Goal: Transaction & Acquisition: Purchase product/service

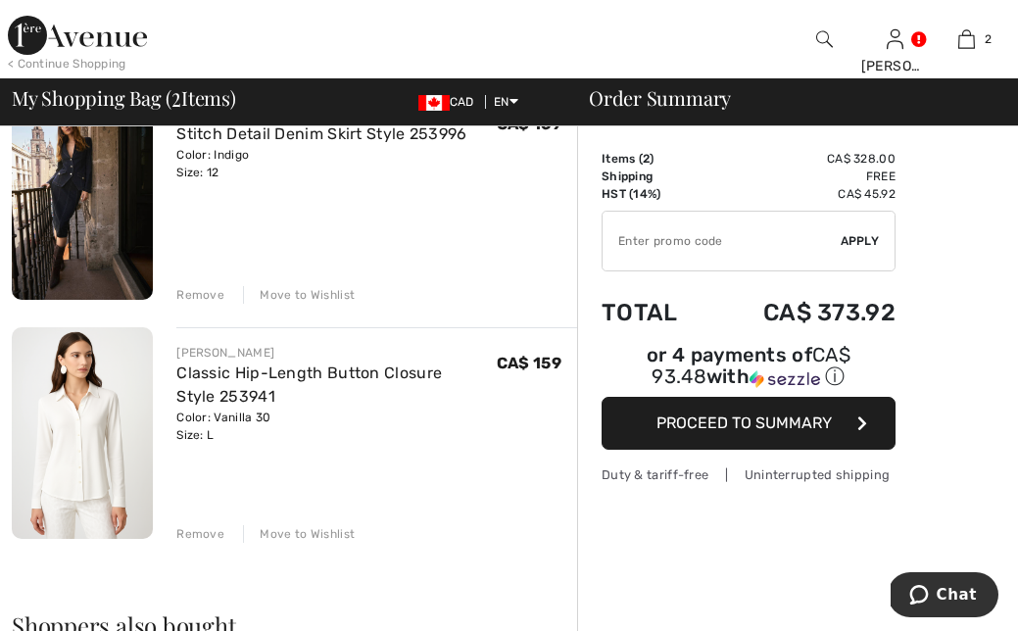
scroll to position [191, 0]
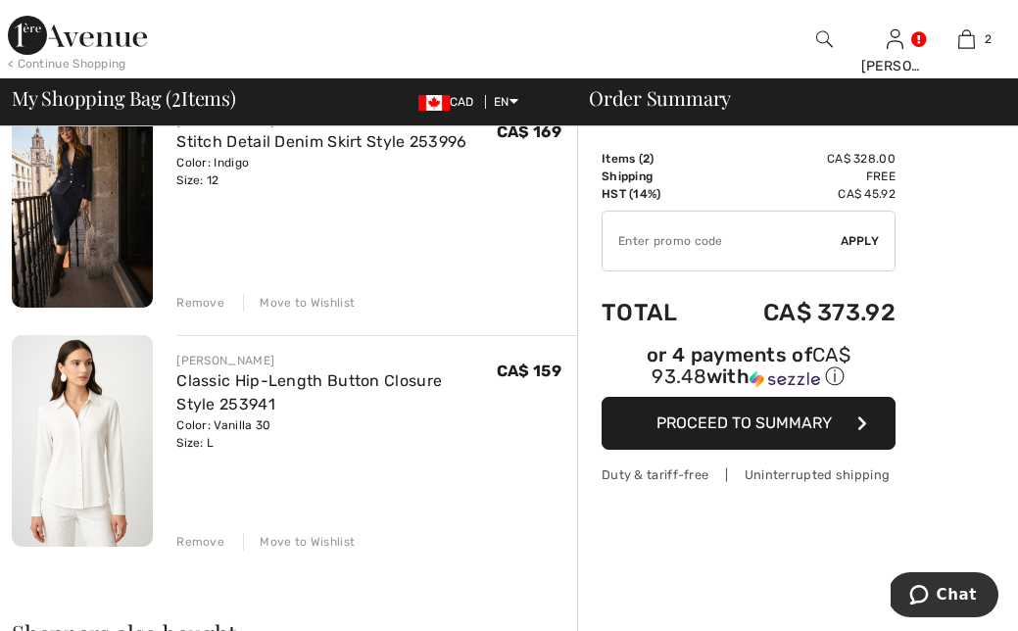
click at [746, 419] on span "Proceed to Summary" at bounding box center [744, 423] width 175 height 19
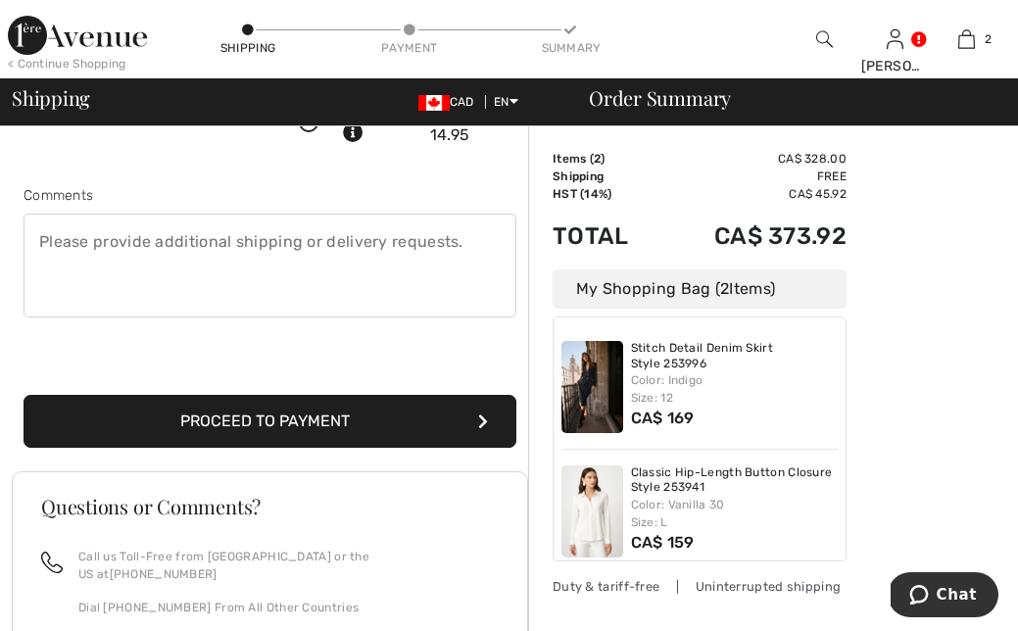
scroll to position [508, 0]
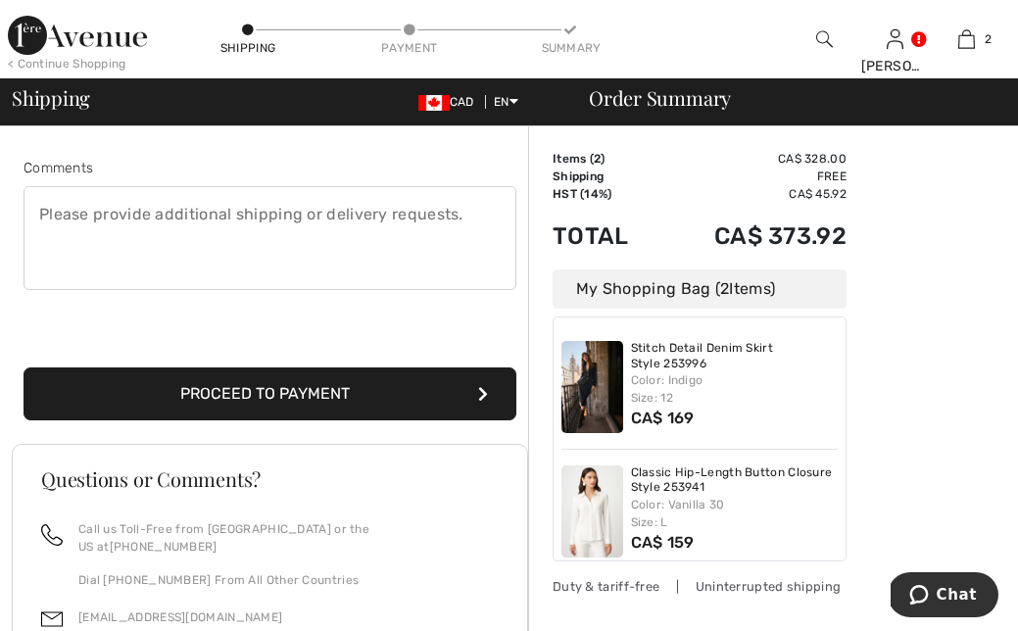
click at [297, 394] on button "Proceed to Payment" at bounding box center [270, 394] width 493 height 53
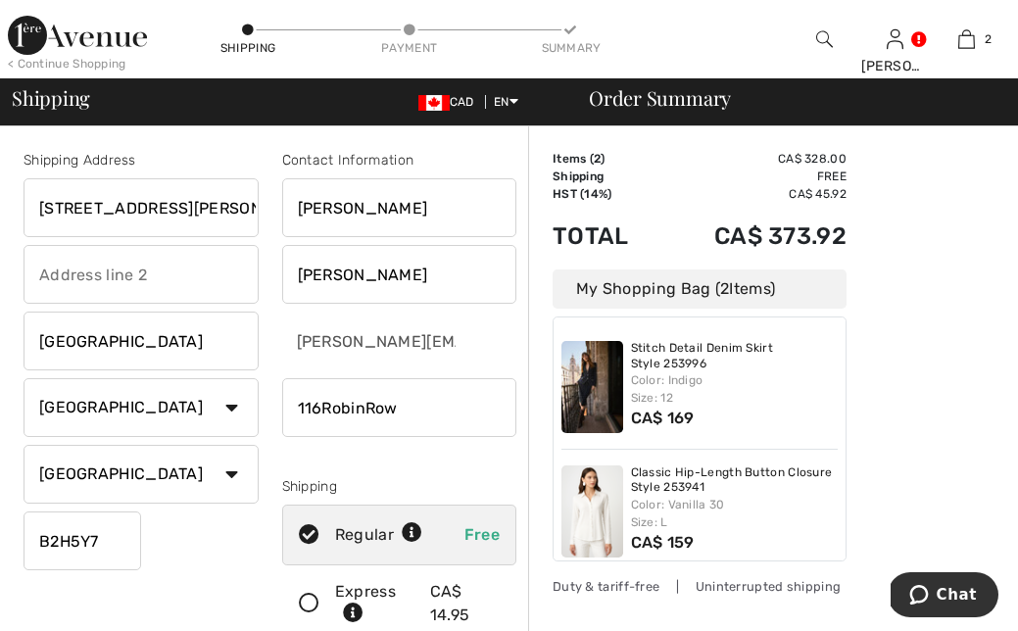
scroll to position [0, 0]
click at [508, 409] on input "phone" at bounding box center [399, 407] width 235 height 59
click at [498, 413] on input "phone" at bounding box center [399, 407] width 235 height 59
type input "1"
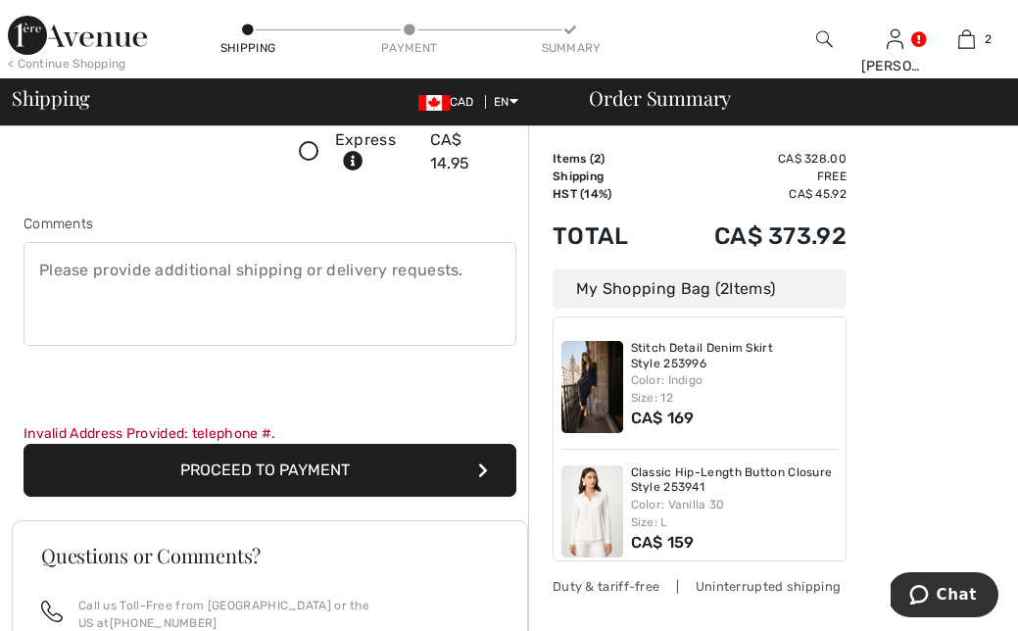
scroll to position [453, 0]
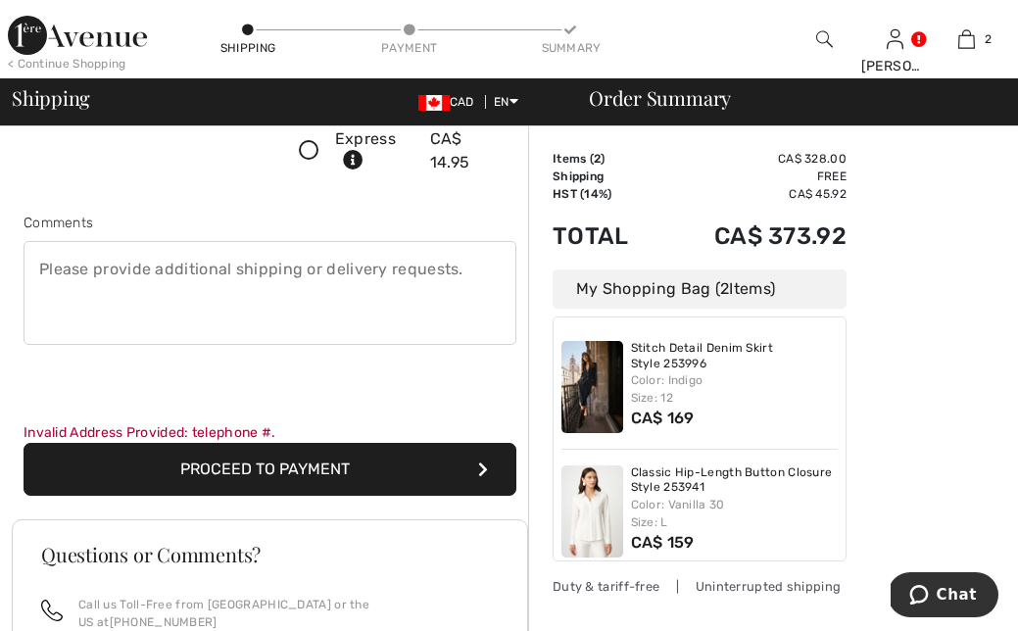
type input "9027595232"
click at [295, 469] on button "Proceed to Payment" at bounding box center [270, 469] width 493 height 53
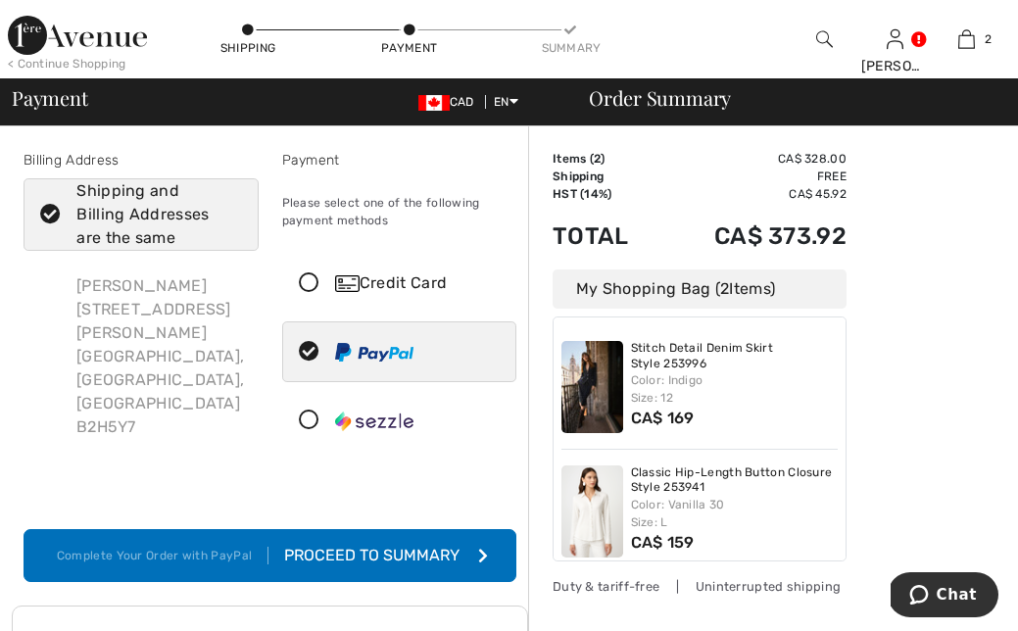
click at [334, 551] on div "Proceed to Summary" at bounding box center [376, 556] width 215 height 24
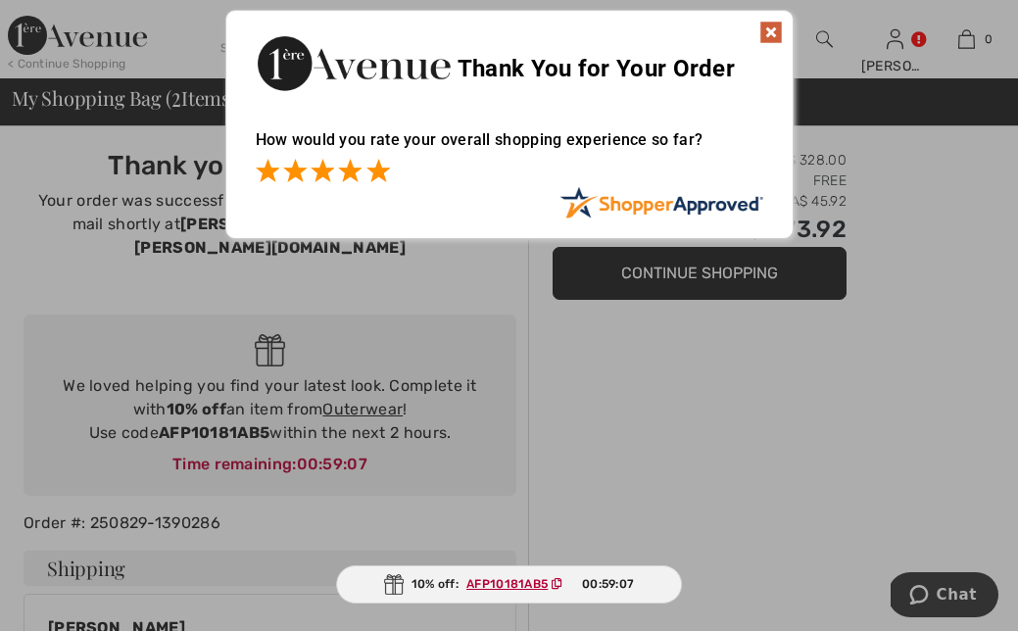
click at [378, 171] on span at bounding box center [379, 171] width 24 height 24
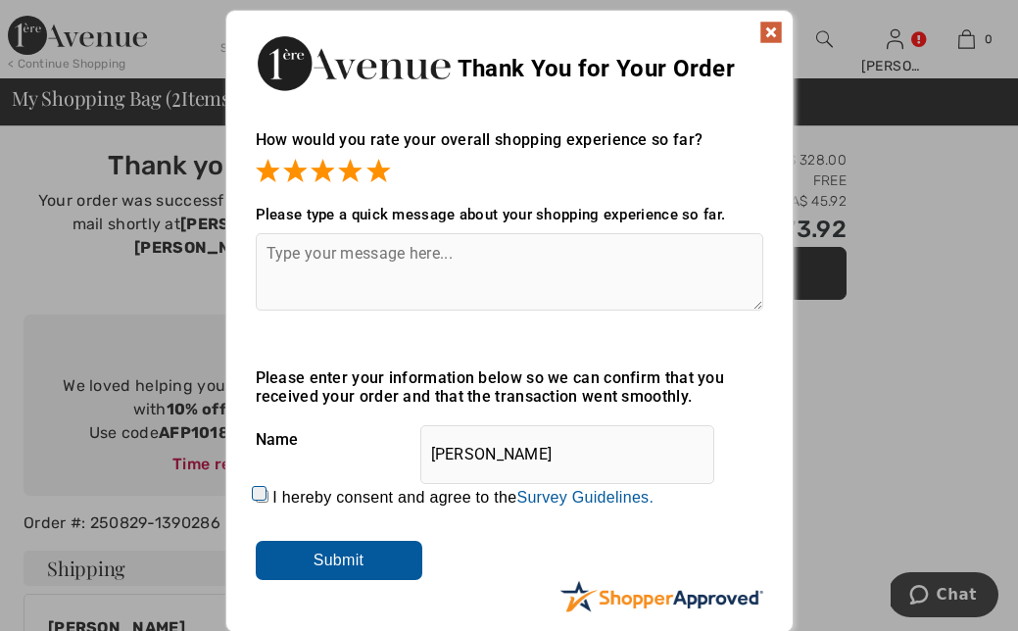
click at [355, 249] on textarea at bounding box center [510, 271] width 508 height 77
click at [322, 556] on input "Submit" at bounding box center [339, 560] width 167 height 39
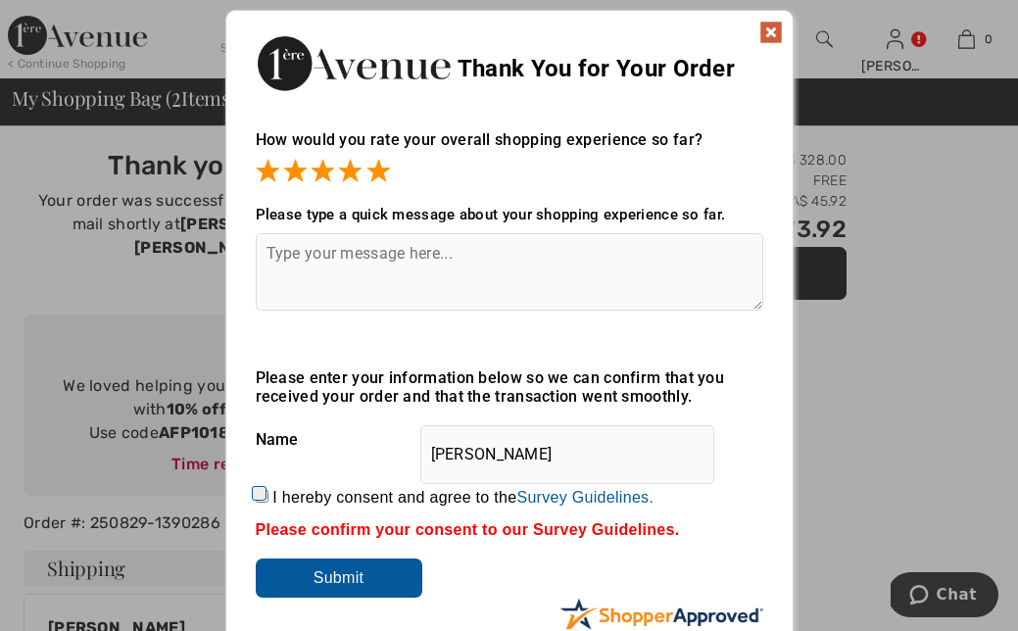
click at [776, 27] on img at bounding box center [772, 33] width 24 height 24
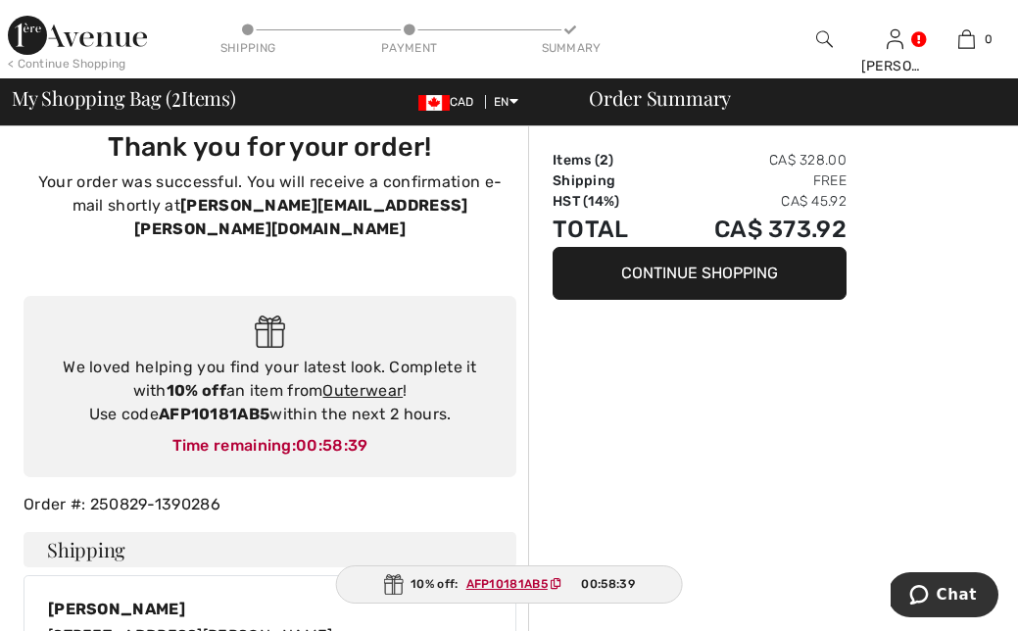
scroll to position [20, 0]
click at [352, 380] on link "Outerwear" at bounding box center [362, 389] width 80 height 19
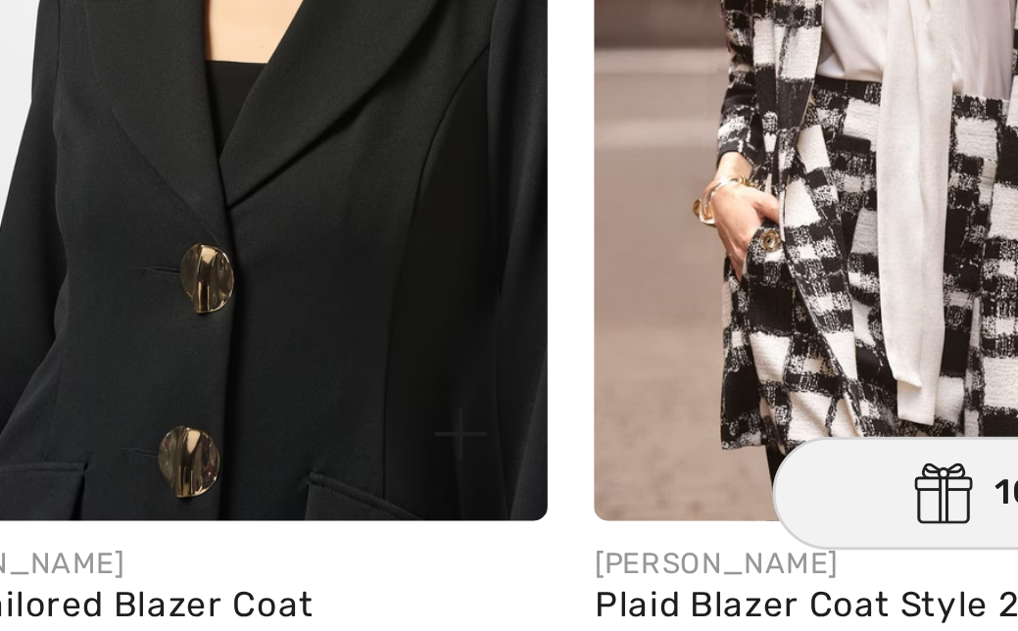
scroll to position [2658, 0]
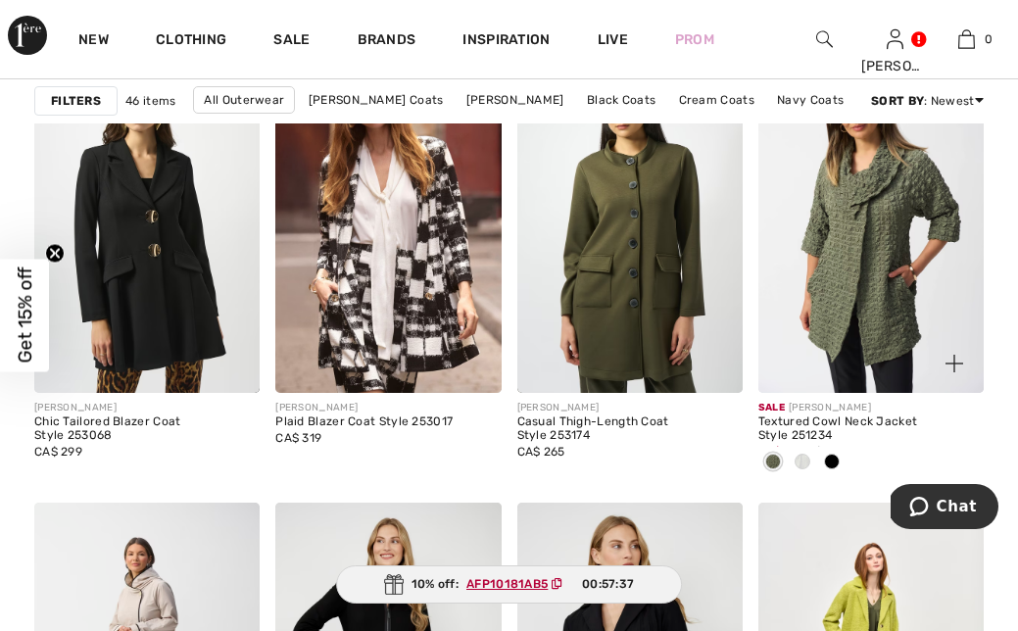
click at [806, 461] on span at bounding box center [803, 462] width 16 height 16
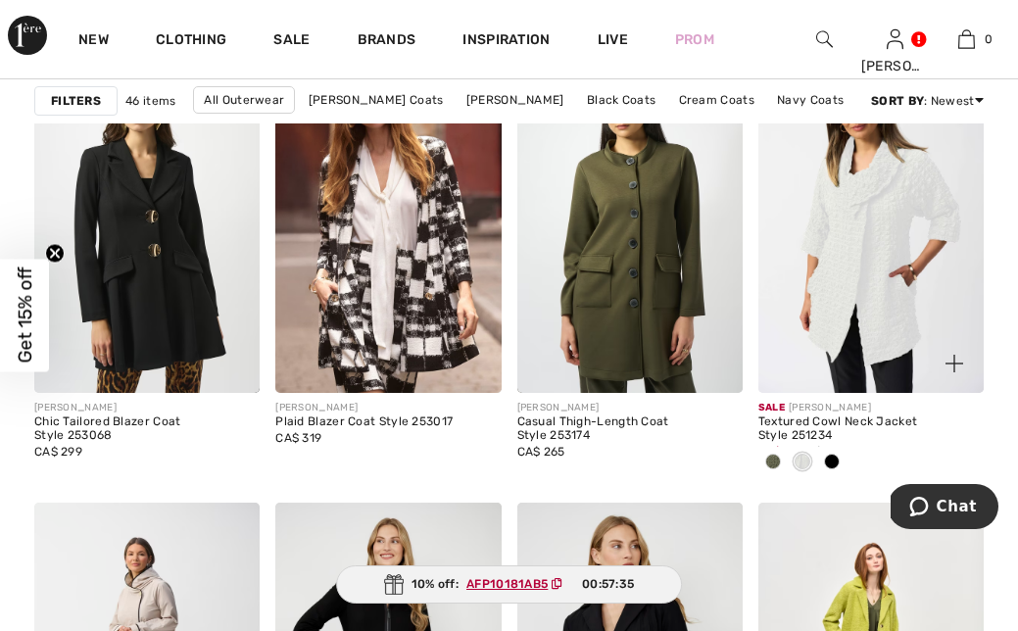
click at [832, 460] on span at bounding box center [832, 462] width 16 height 16
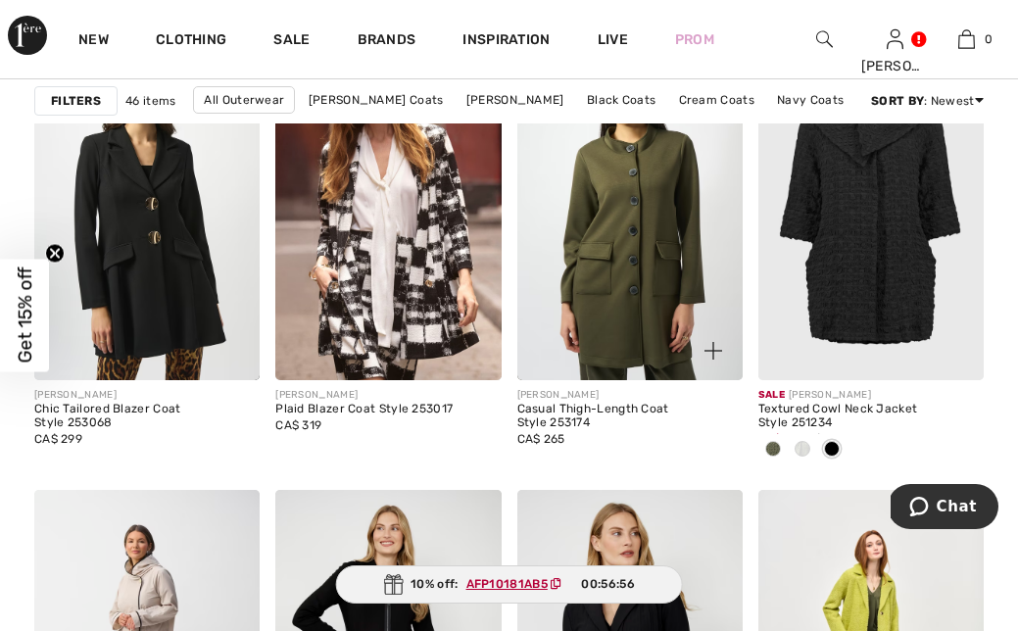
scroll to position [2810, 0]
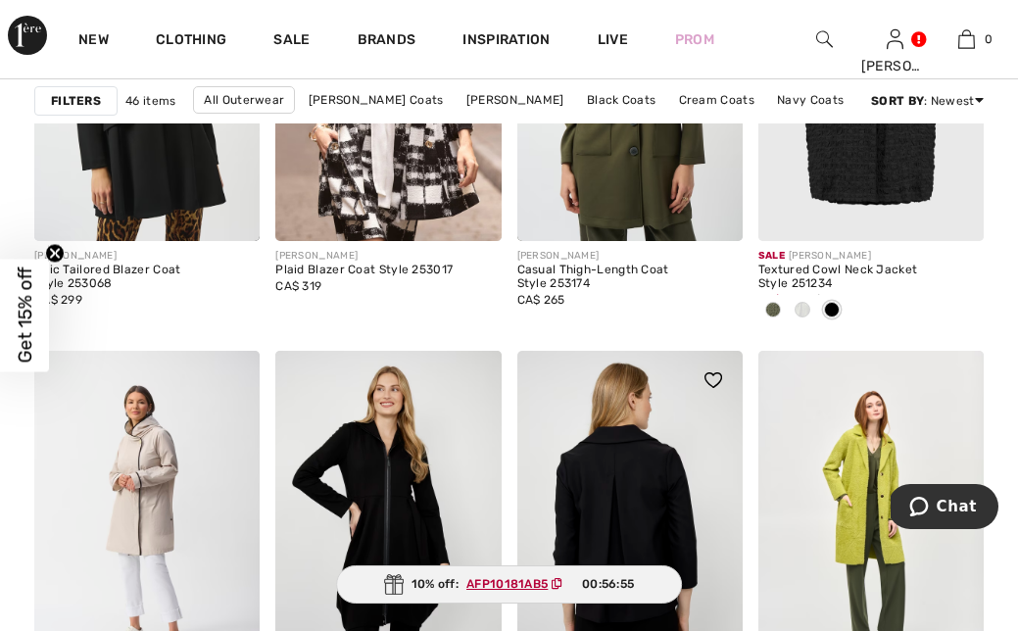
click at [598, 466] on img at bounding box center [630, 520] width 225 height 338
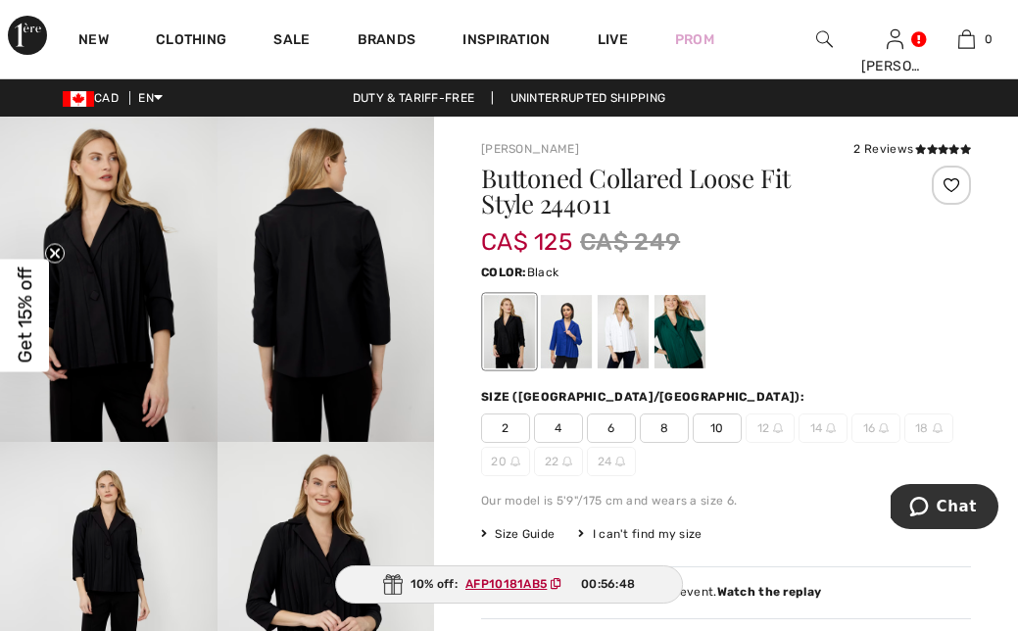
click at [107, 304] on img at bounding box center [109, 279] width 218 height 325
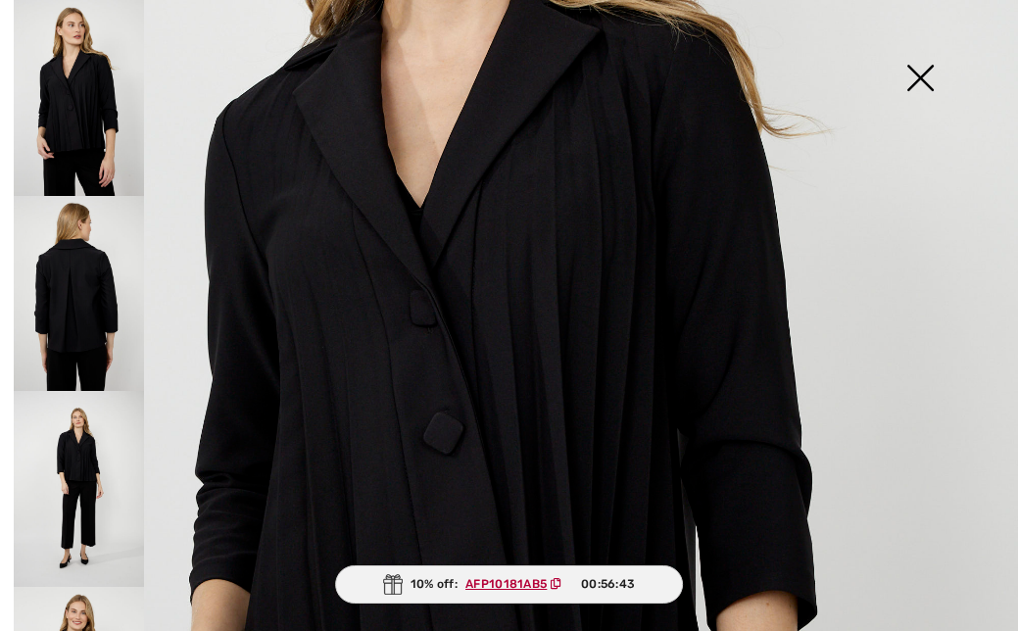
scroll to position [368, 0]
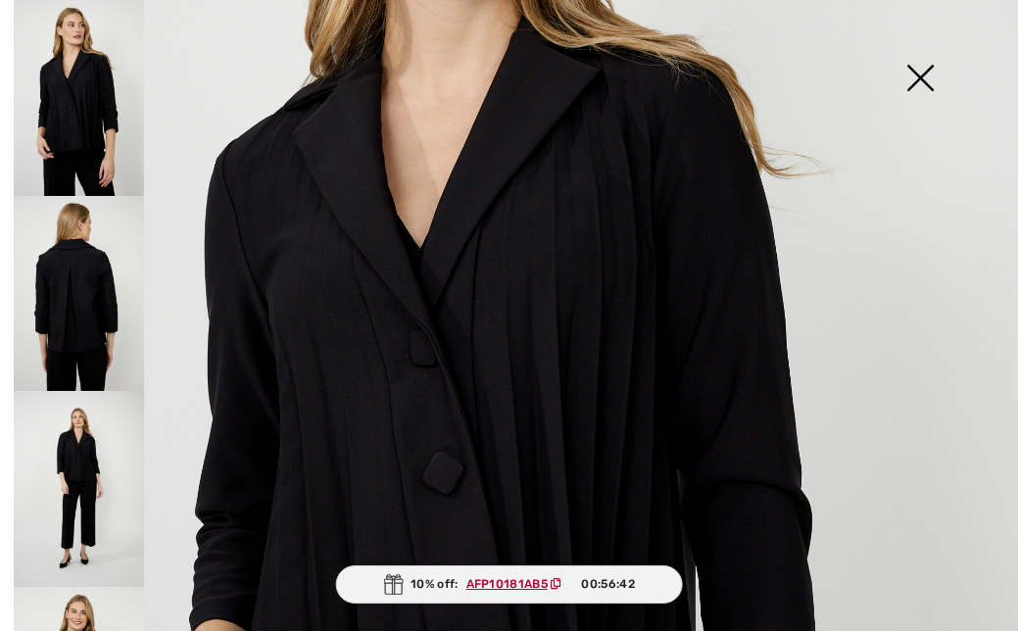
click at [88, 302] on img at bounding box center [79, 294] width 130 height 196
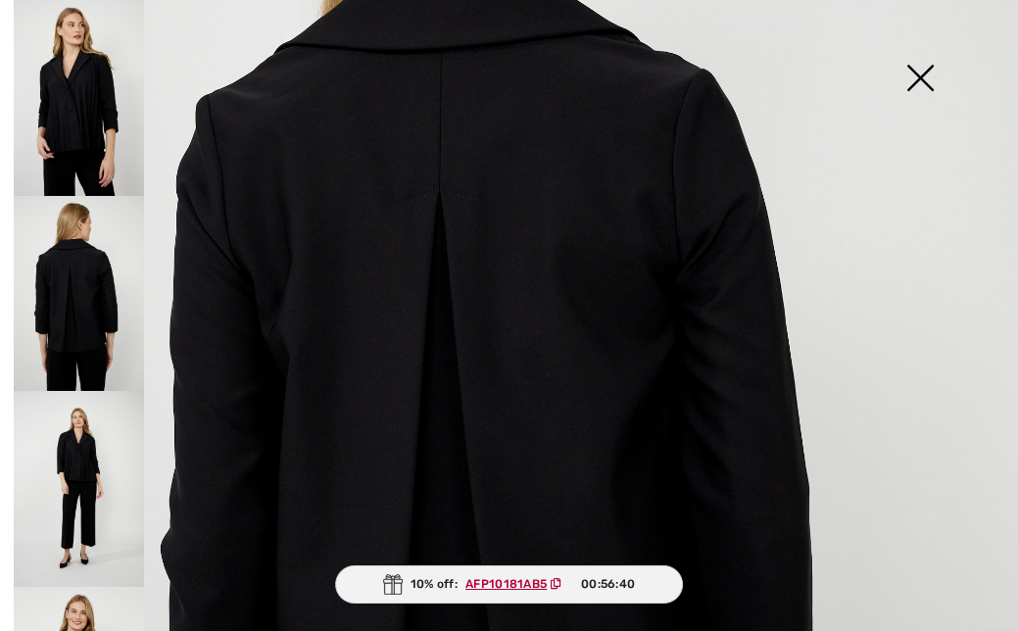
click at [68, 458] on img at bounding box center [79, 489] width 130 height 196
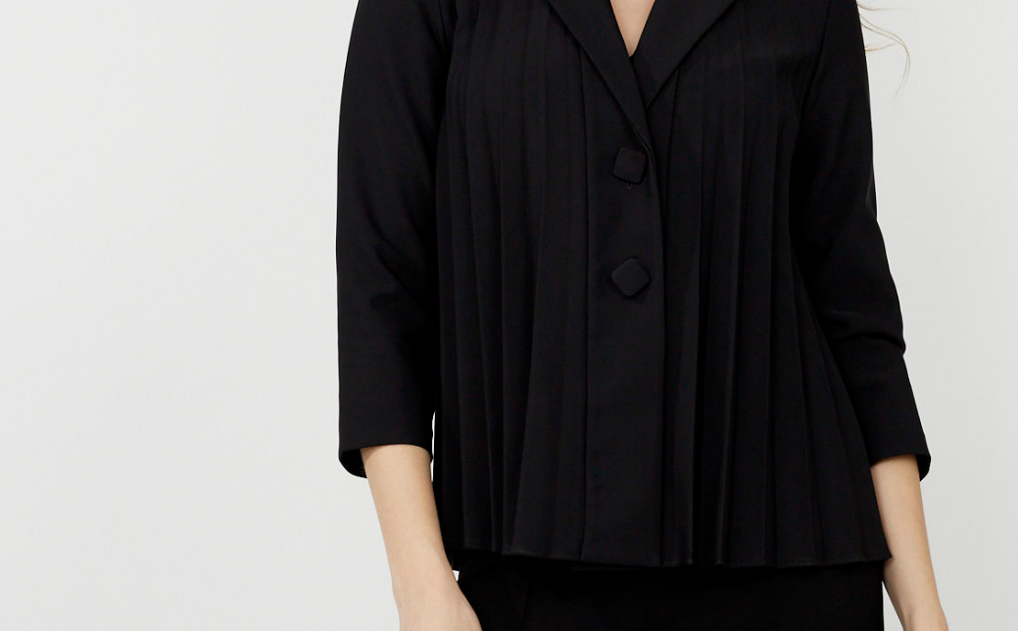
scroll to position [219, 0]
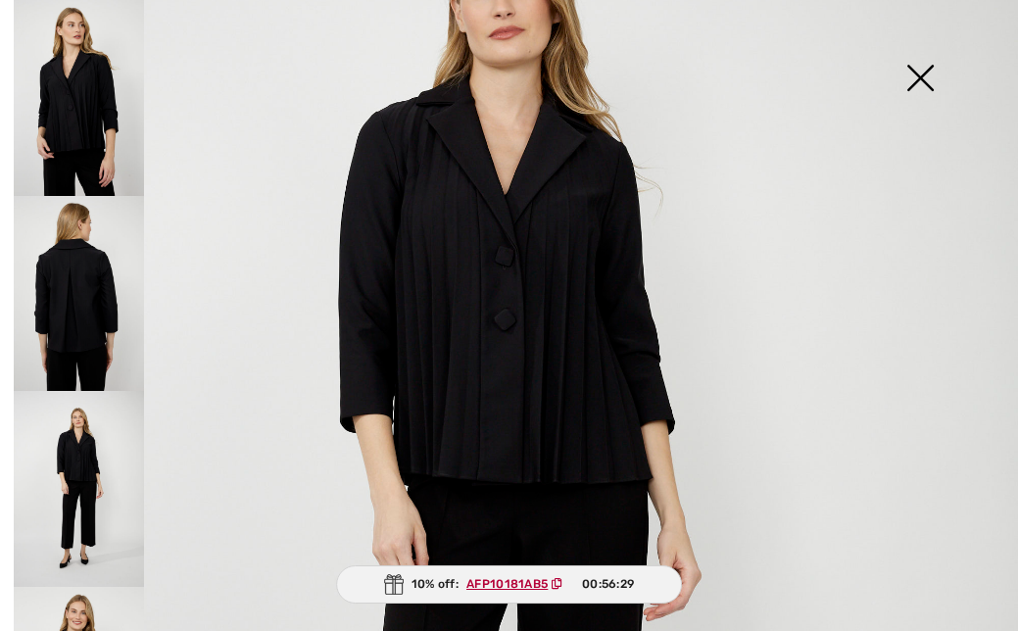
click at [77, 474] on img at bounding box center [79, 489] width 130 height 196
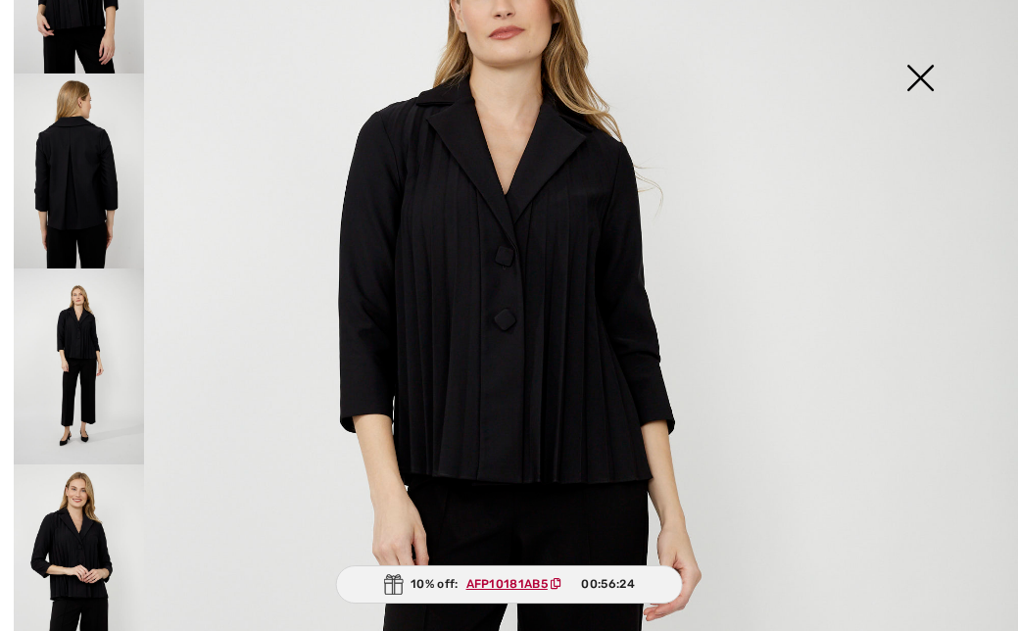
scroll to position [122, 0]
click at [69, 518] on img at bounding box center [79, 564] width 130 height 196
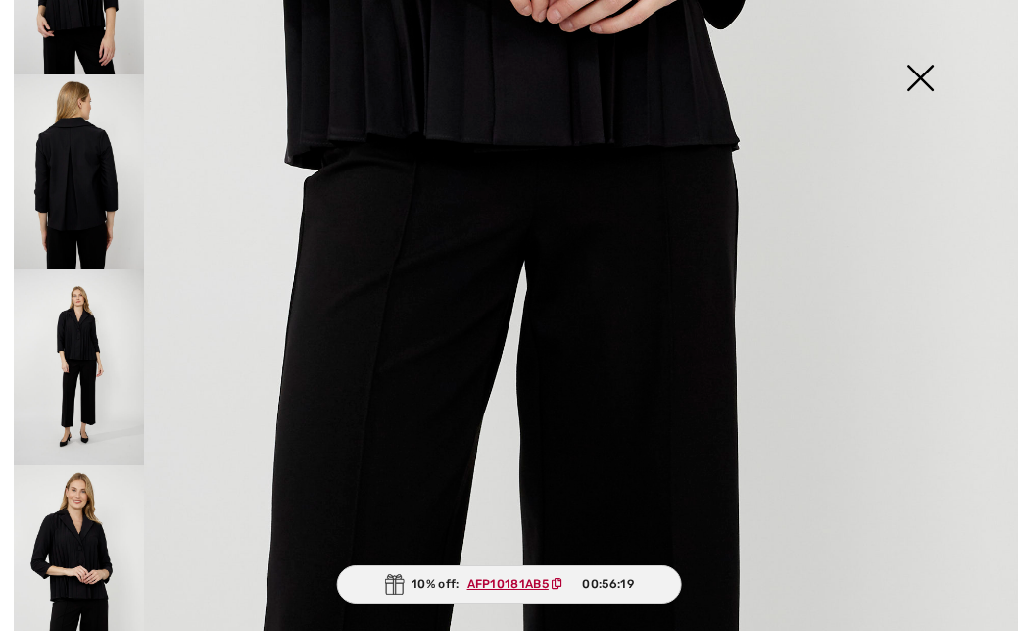
scroll to position [897, 0]
click at [74, 365] on img at bounding box center [79, 368] width 130 height 196
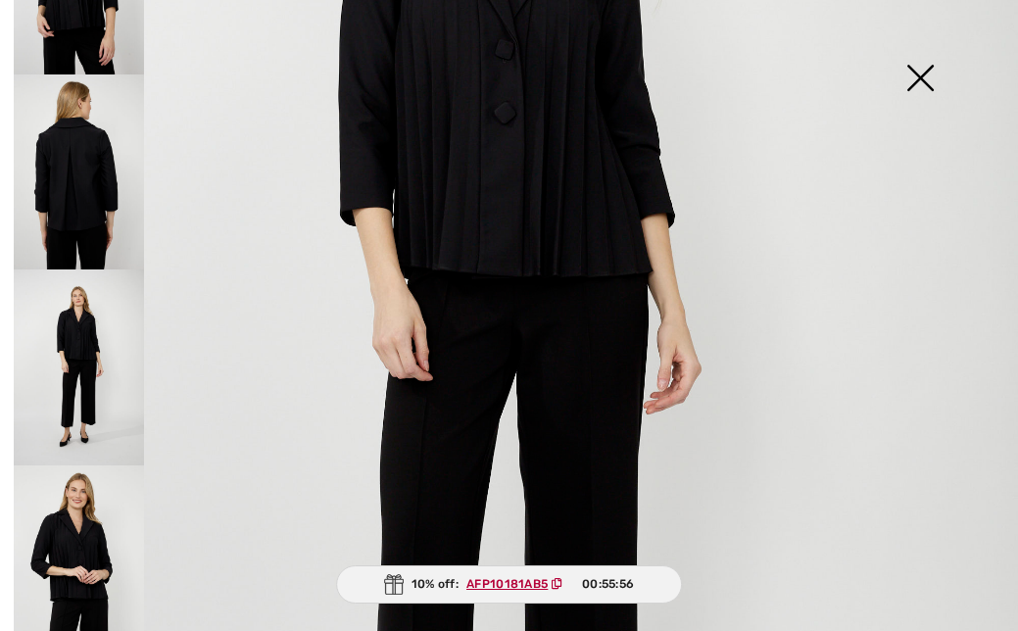
scroll to position [426, 0]
click at [921, 73] on img at bounding box center [920, 79] width 98 height 101
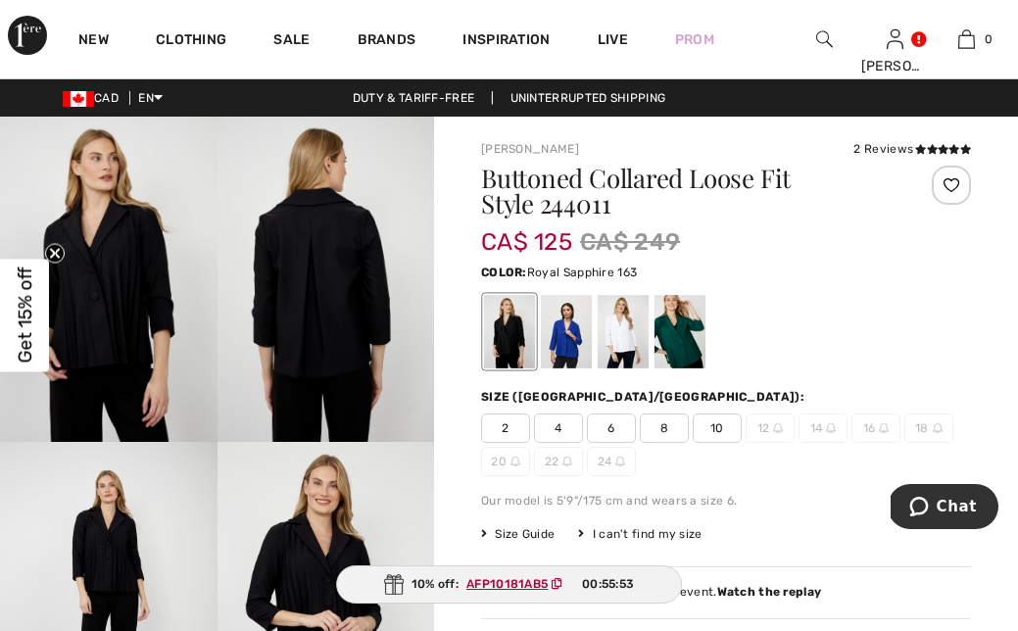
click at [577, 324] on div at bounding box center [566, 332] width 51 height 74
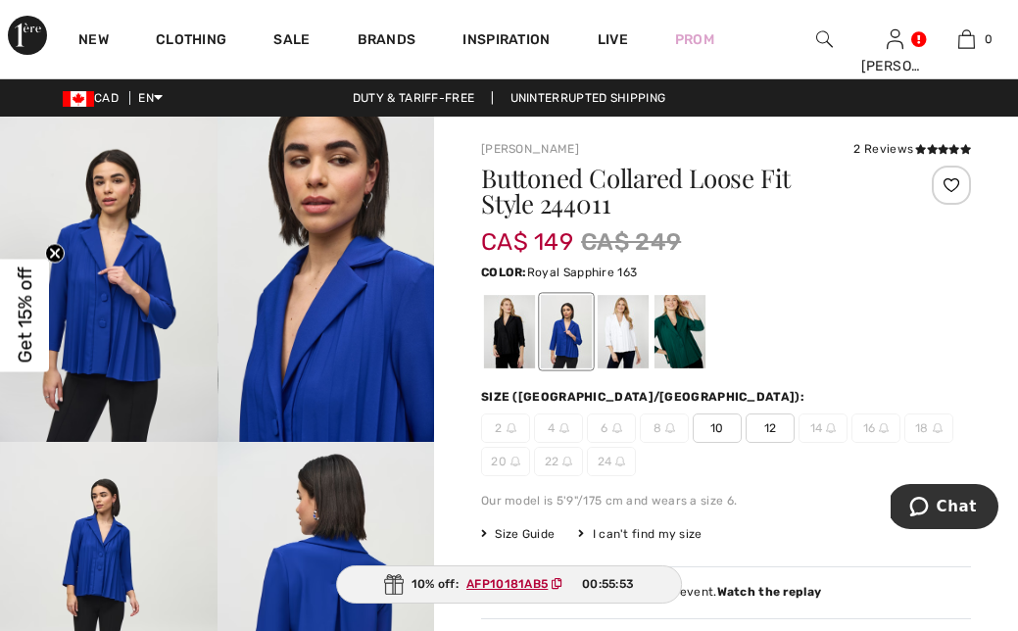
scroll to position [24, 0]
click at [111, 555] on img at bounding box center [109, 604] width 218 height 325
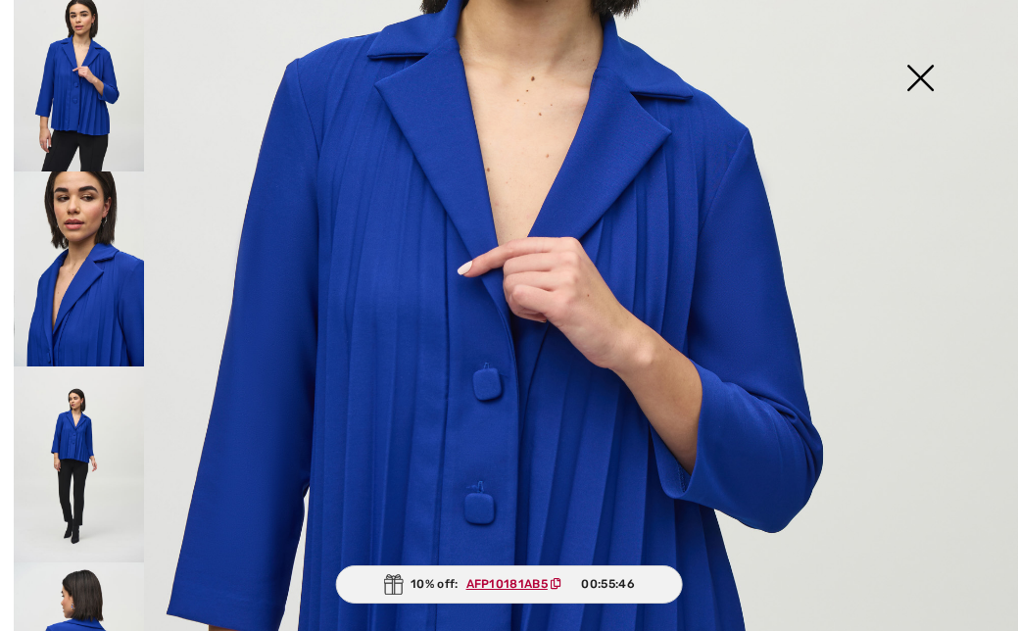
scroll to position [461, 0]
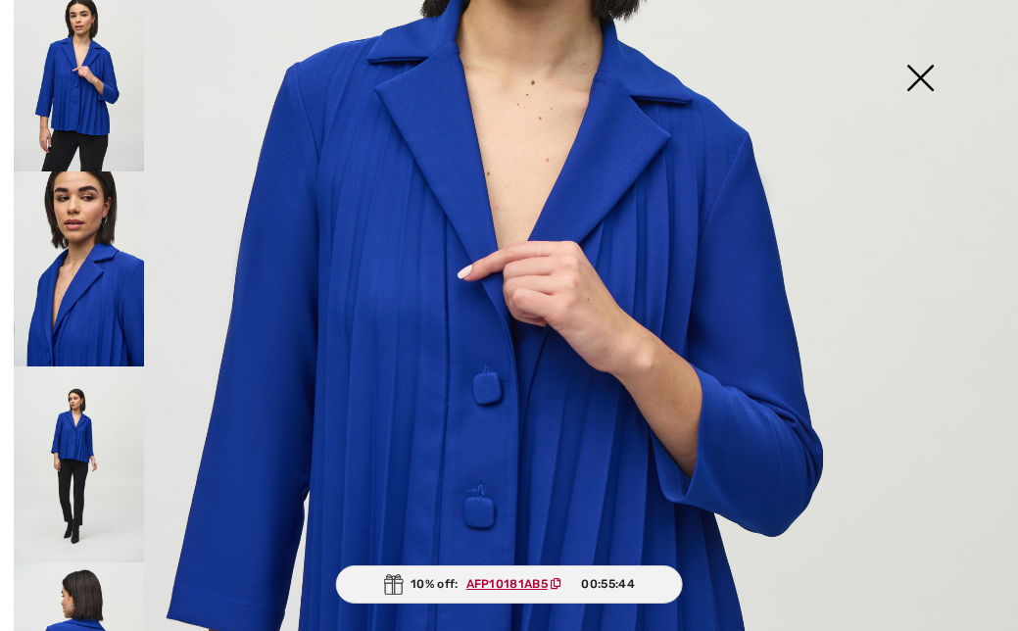
click at [914, 74] on img at bounding box center [920, 79] width 98 height 101
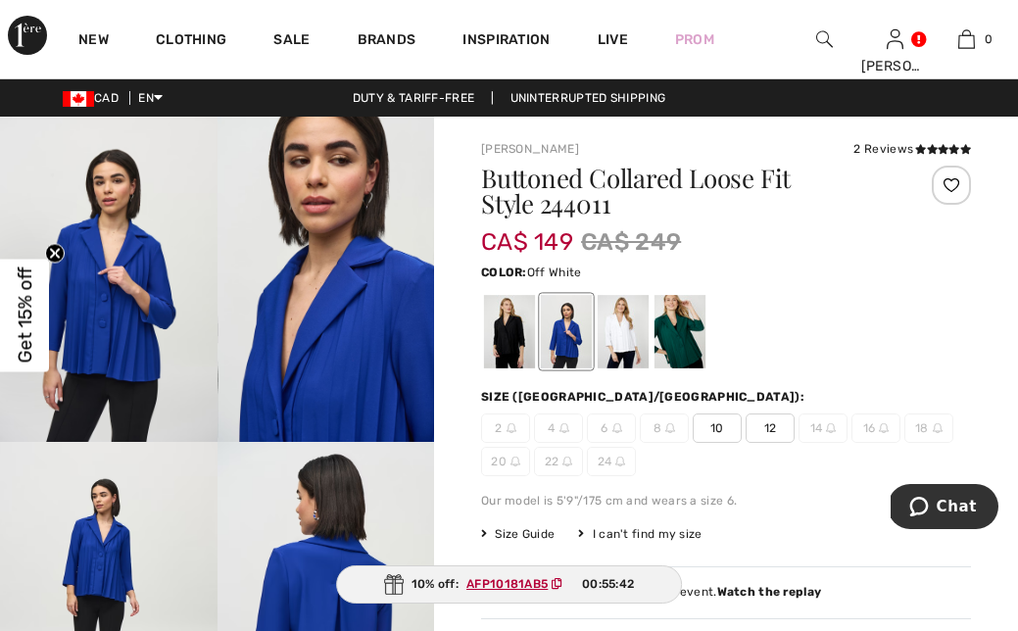
click at [626, 330] on div at bounding box center [623, 332] width 51 height 74
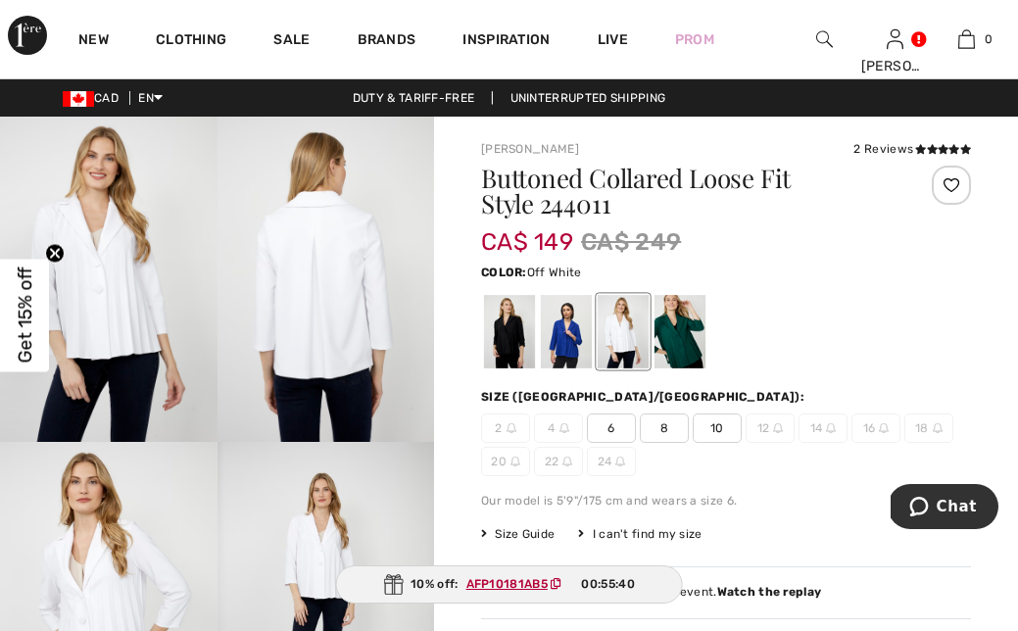
click at [108, 316] on img at bounding box center [109, 279] width 218 height 325
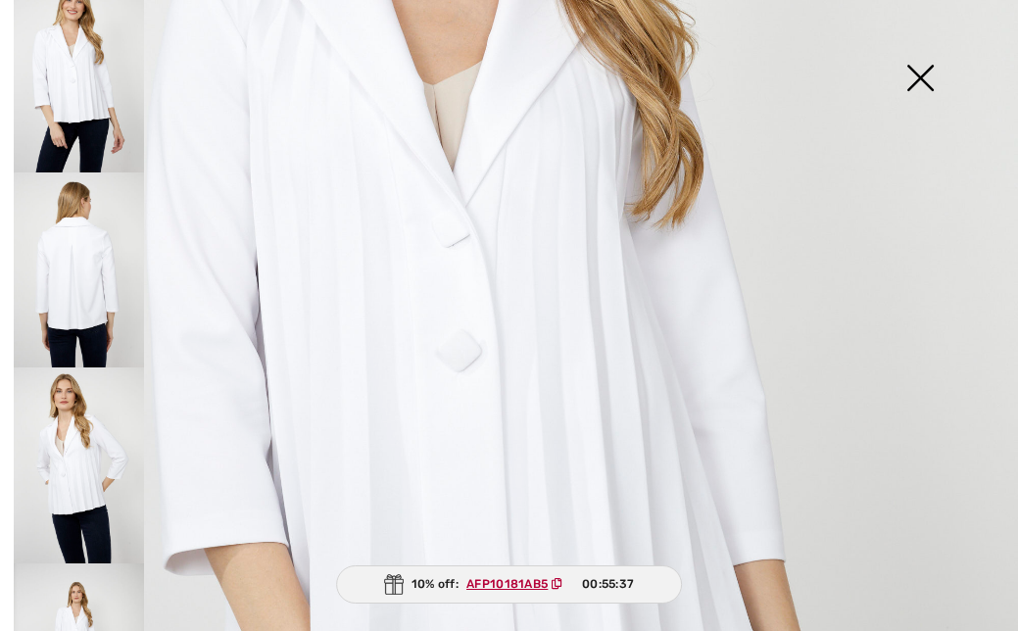
scroll to position [466, 0]
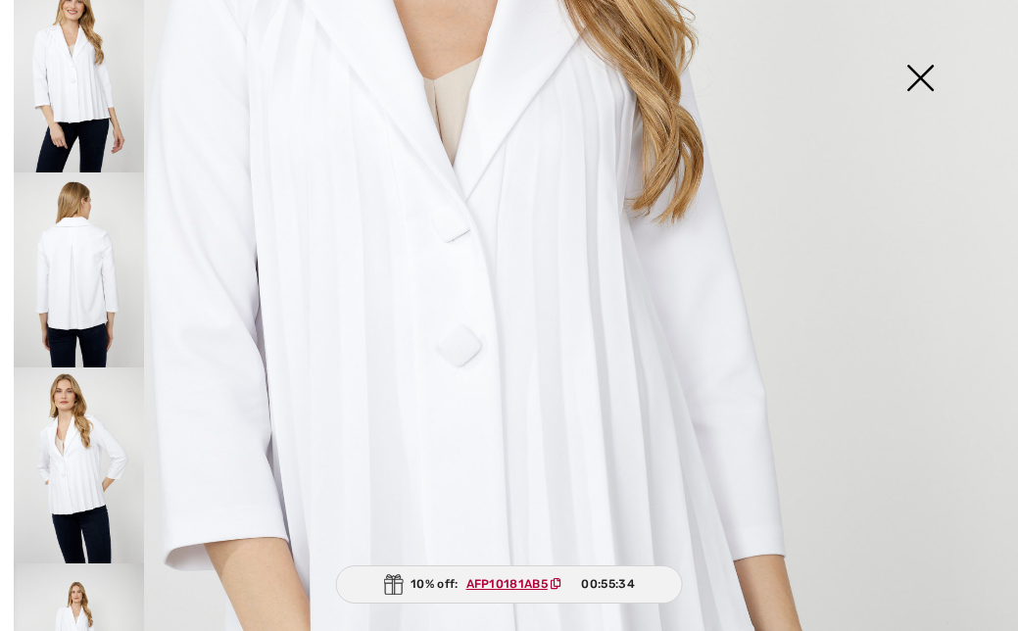
click at [913, 70] on img at bounding box center [920, 79] width 98 height 101
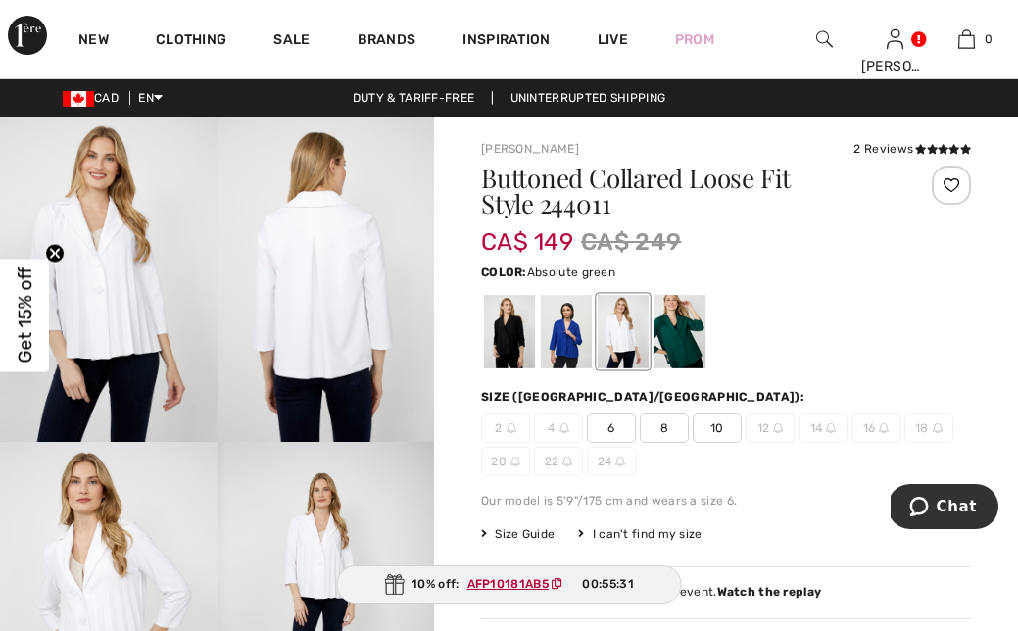
click at [681, 320] on div at bounding box center [680, 332] width 51 height 74
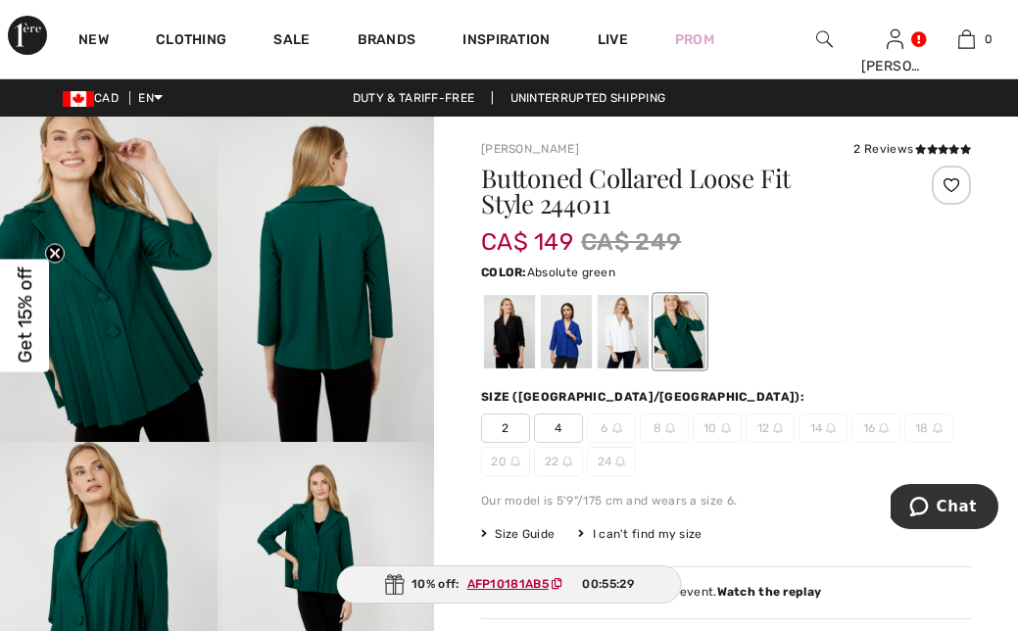
click at [111, 335] on img at bounding box center [109, 279] width 218 height 325
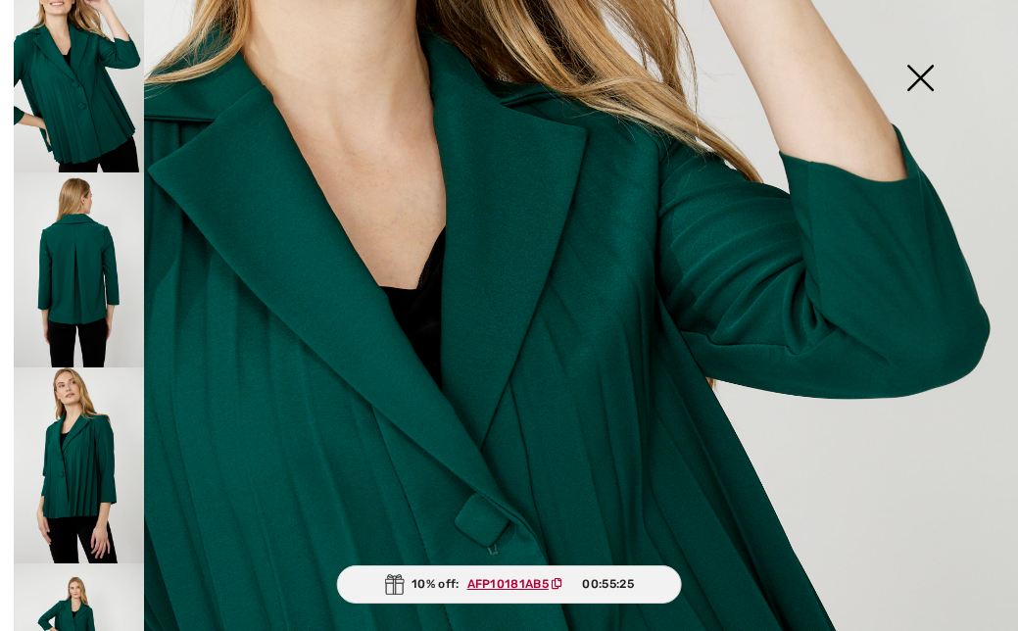
scroll to position [321, 0]
click at [923, 74] on img at bounding box center [920, 79] width 98 height 101
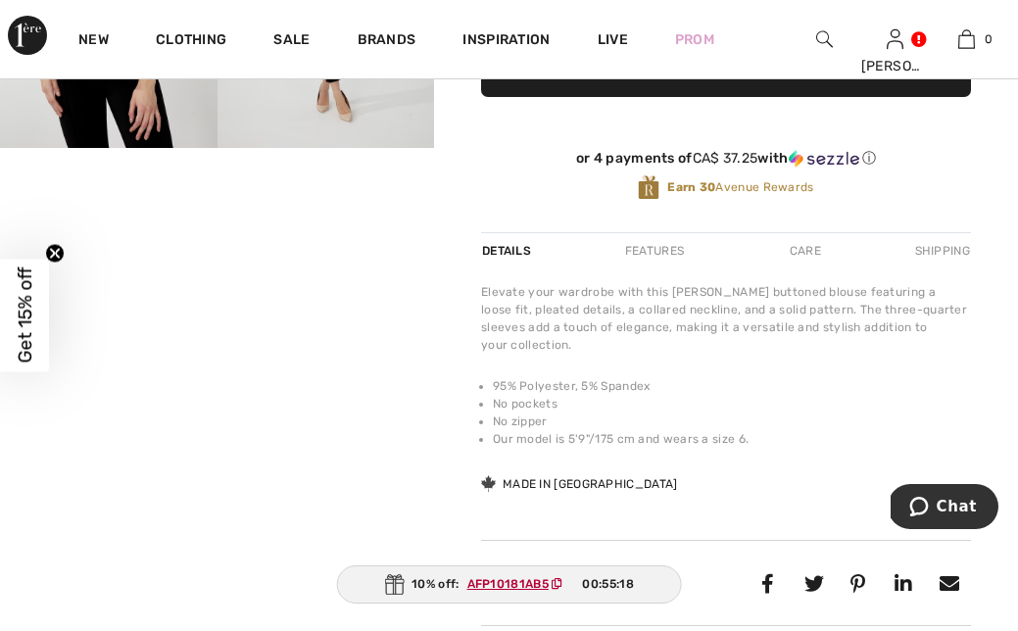
scroll to position [617, 0]
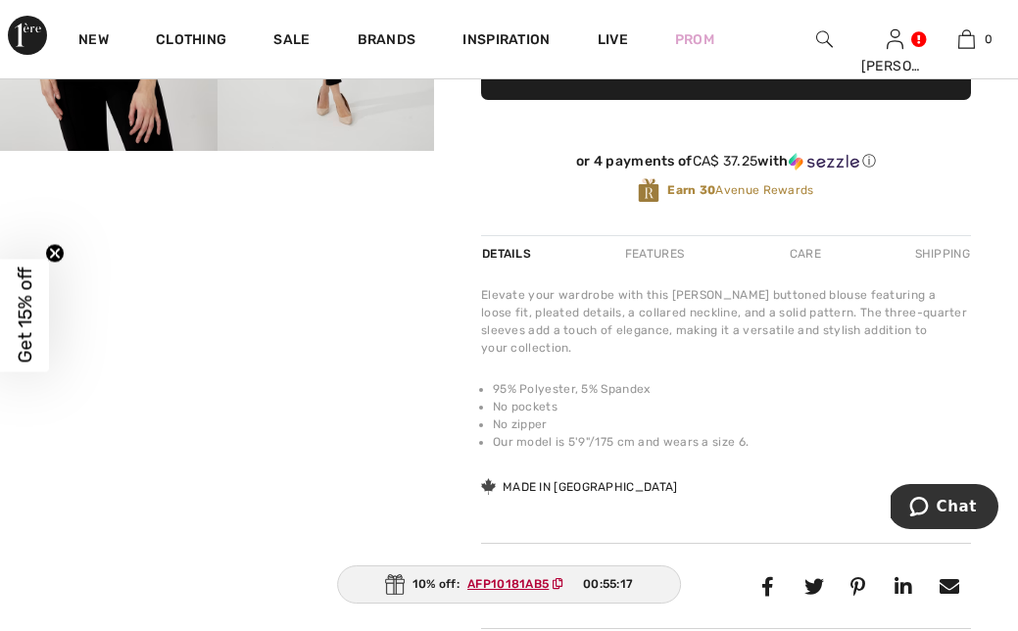
click at [166, 260] on video "Your browser does not support the video tag." at bounding box center [109, 205] width 218 height 109
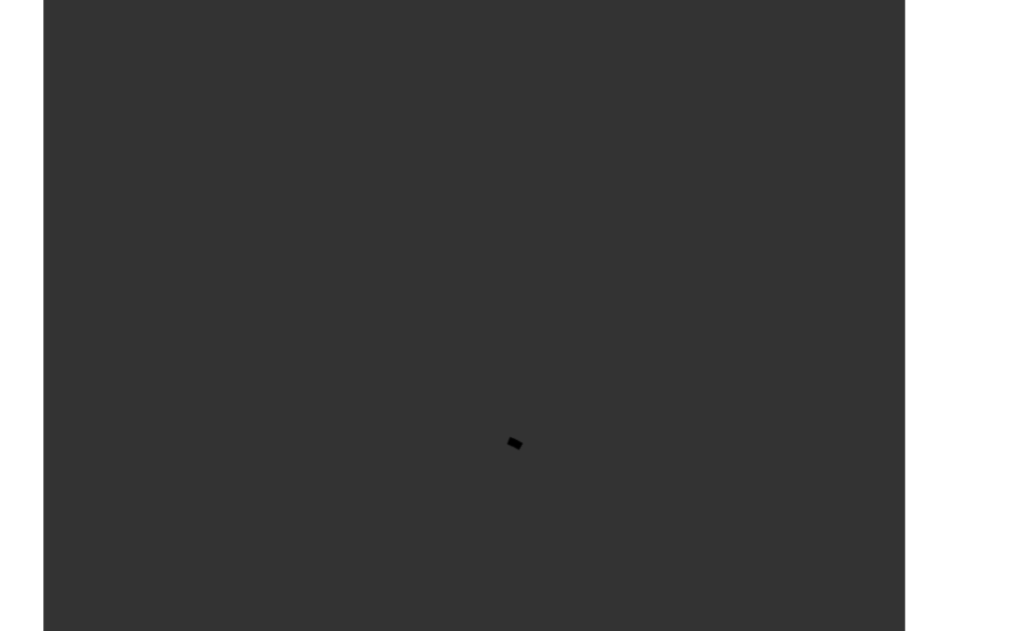
scroll to position [601, 0]
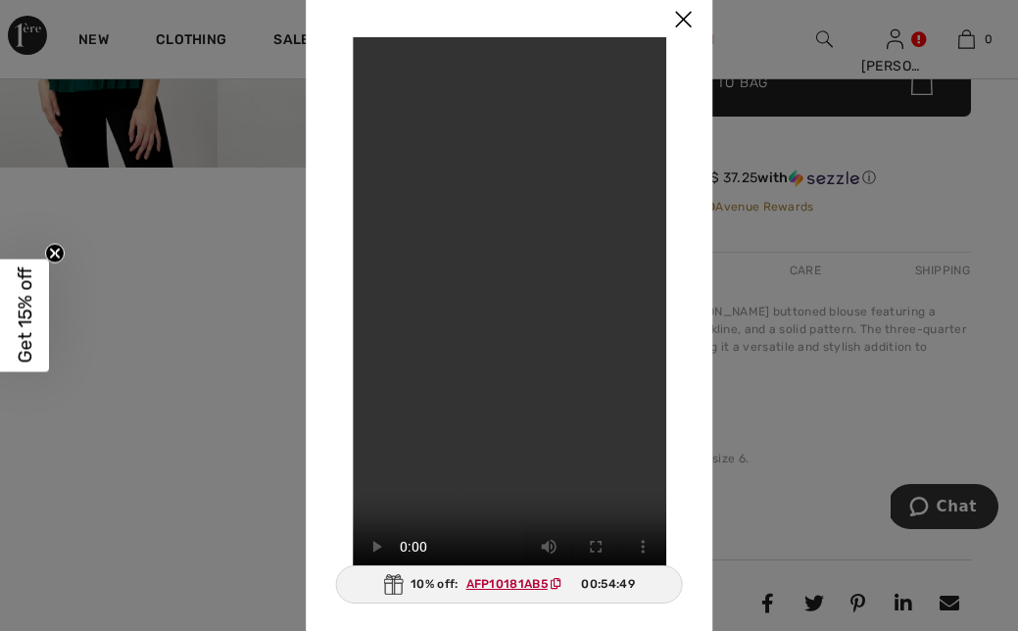
click at [682, 21] on img at bounding box center [683, 20] width 59 height 61
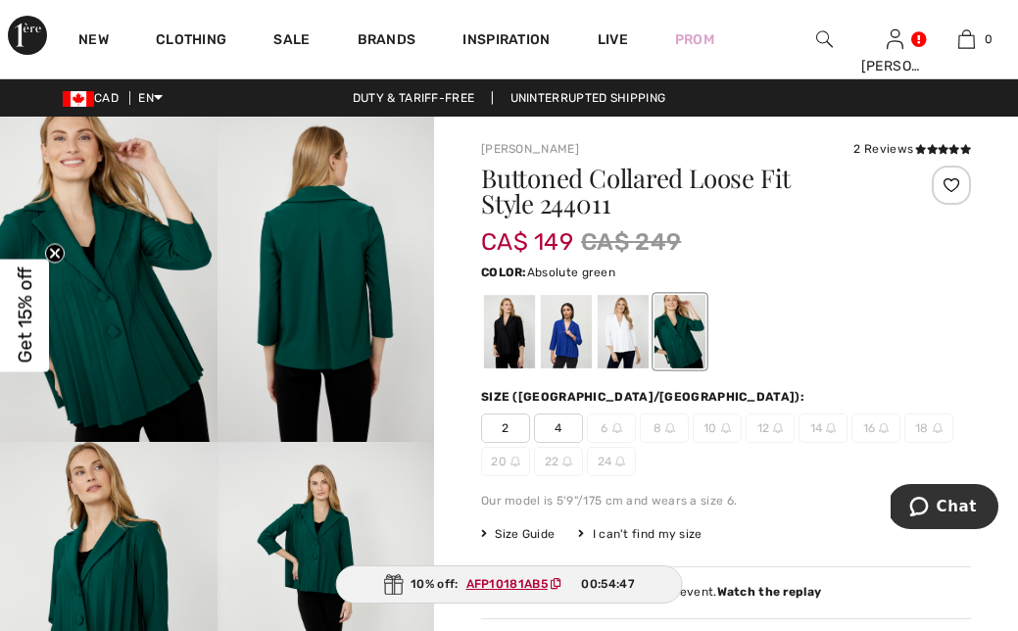
scroll to position [0, 0]
click at [519, 333] on div at bounding box center [509, 332] width 51 height 74
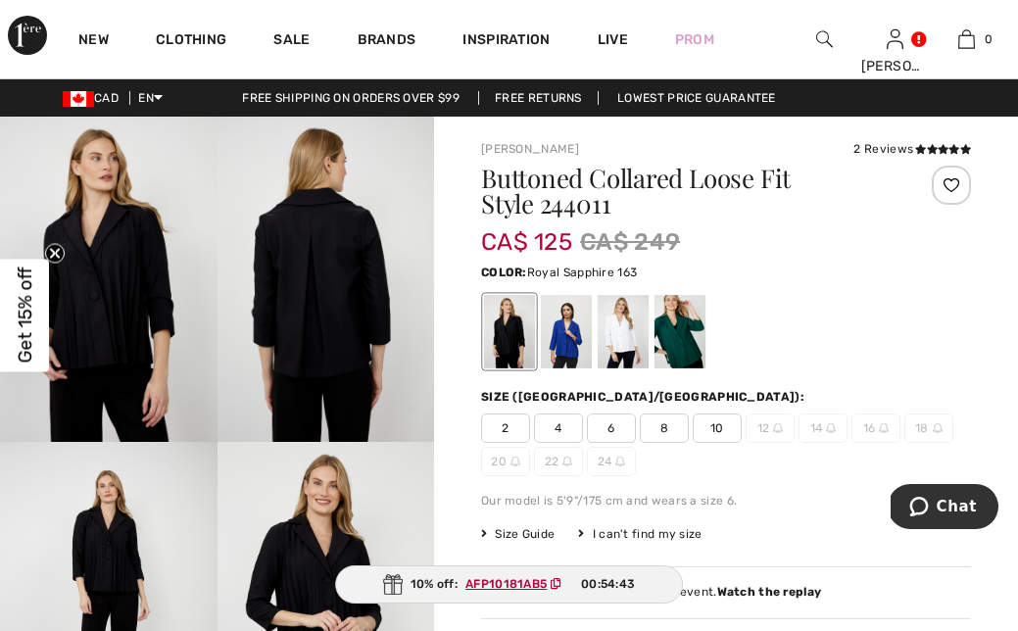
click at [562, 337] on div at bounding box center [566, 332] width 51 height 74
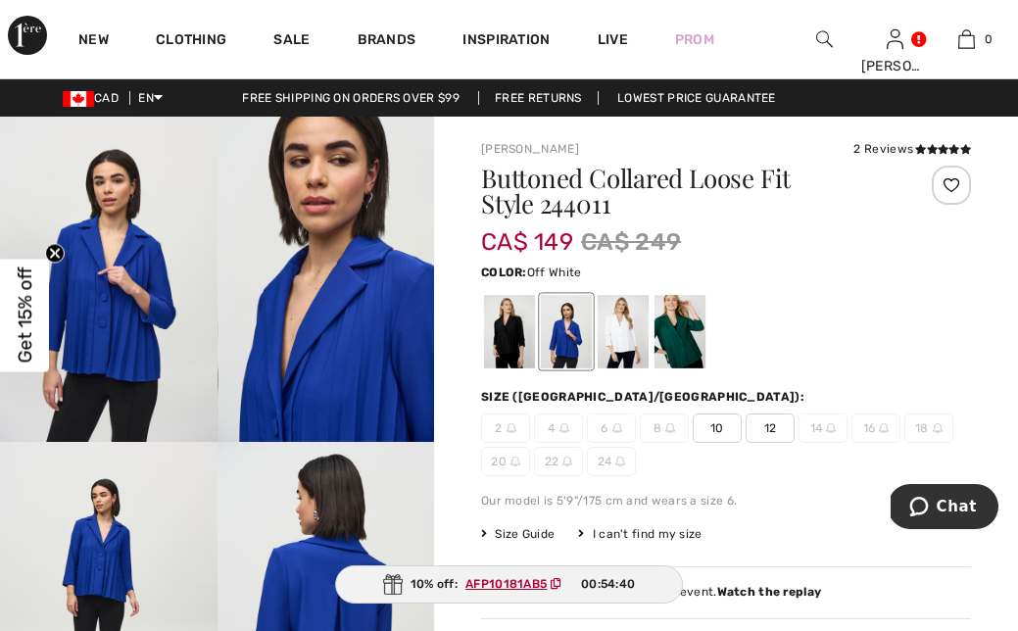
click at [617, 338] on div at bounding box center [623, 332] width 51 height 74
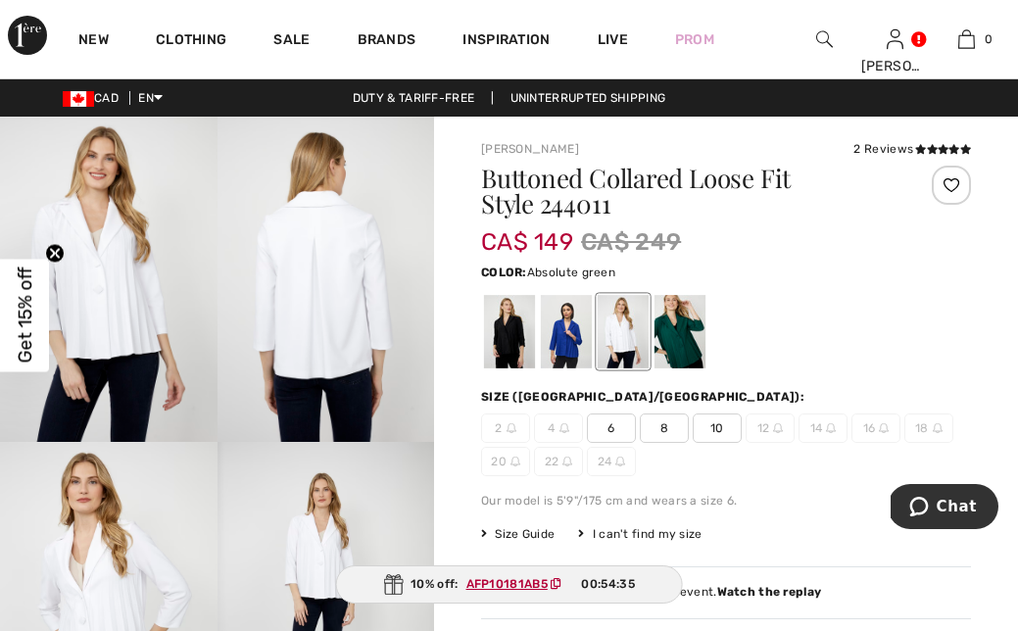
click at [674, 335] on div at bounding box center [680, 332] width 51 height 74
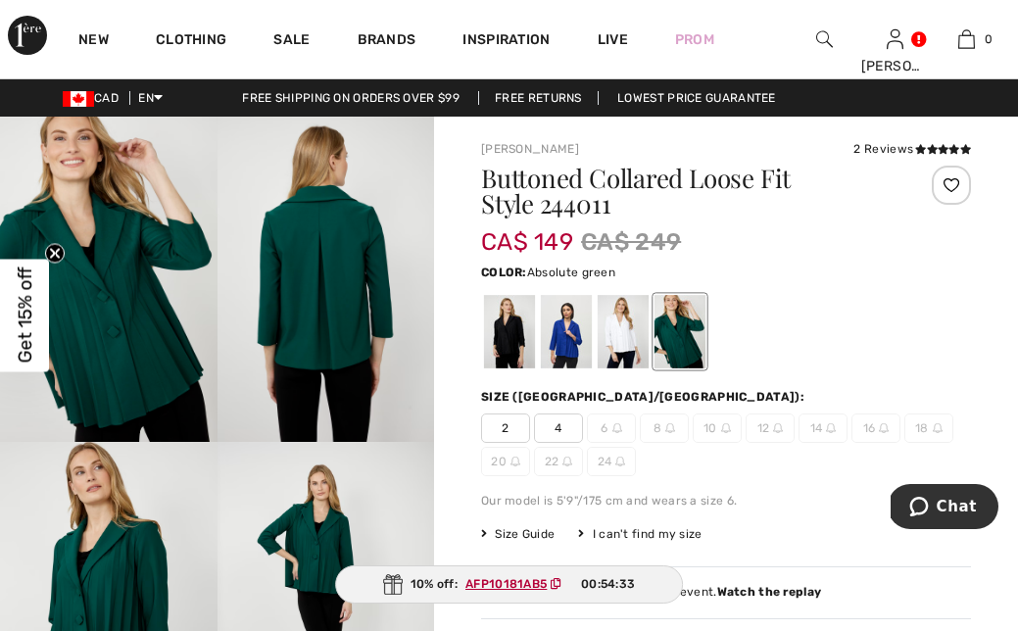
click at [520, 524] on div "Buttoned Collared Loose Fit Style 244011 CA$ 149 CA$ 249 Color: Absolute green …" at bounding box center [726, 509] width 490 height 687
click at [520, 530] on span "Size Guide" at bounding box center [518, 534] width 74 height 18
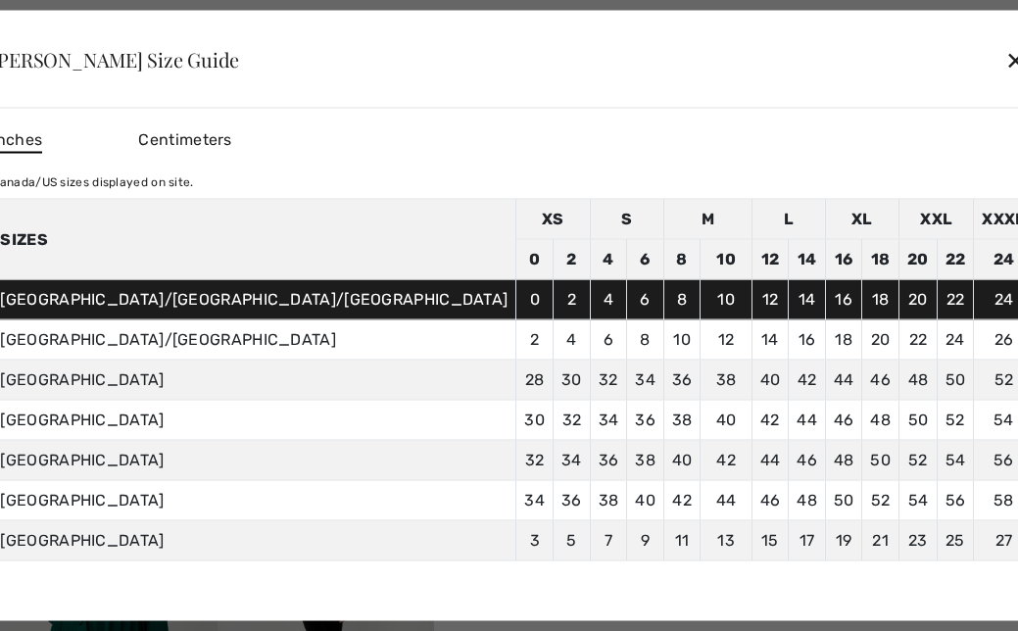
click at [1006, 57] on div "✕" at bounding box center [1016, 58] width 21 height 41
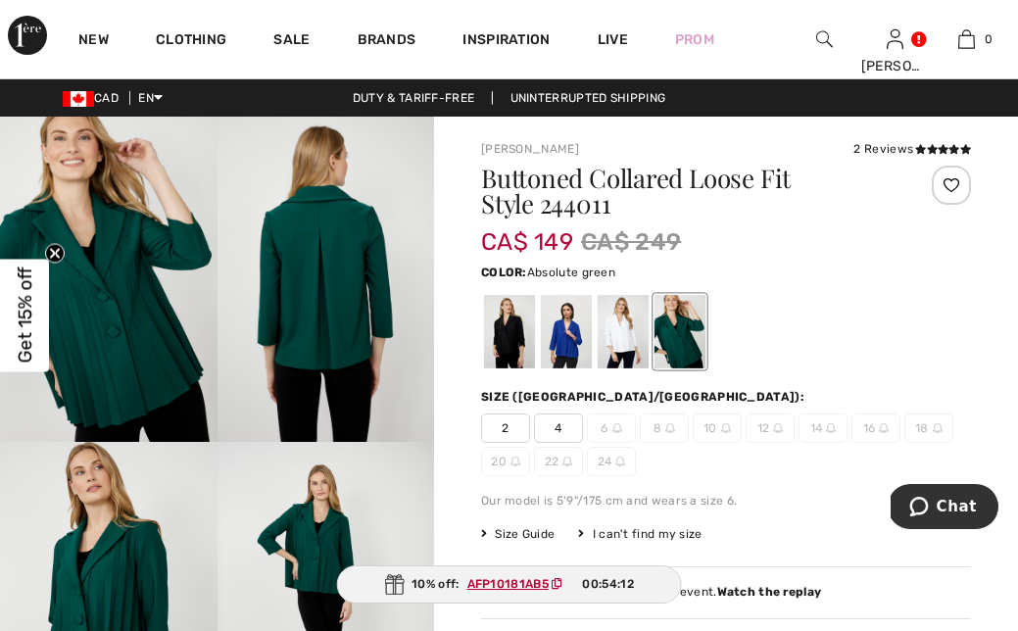
click at [944, 502] on span "Chat" at bounding box center [957, 507] width 40 height 18
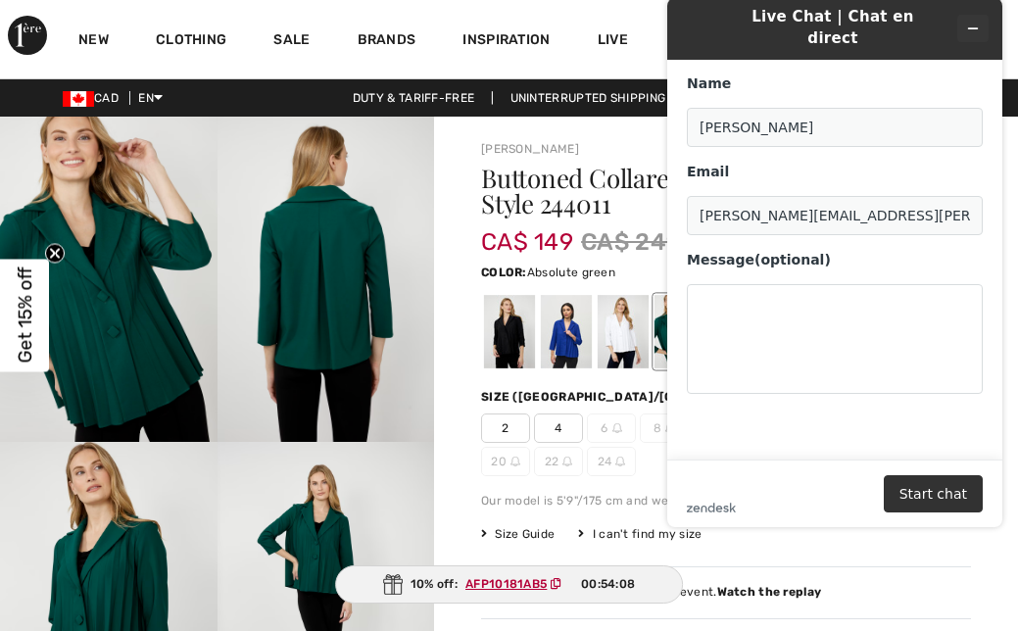
click at [975, 22] on icon "Minimize widget" at bounding box center [973, 29] width 14 height 14
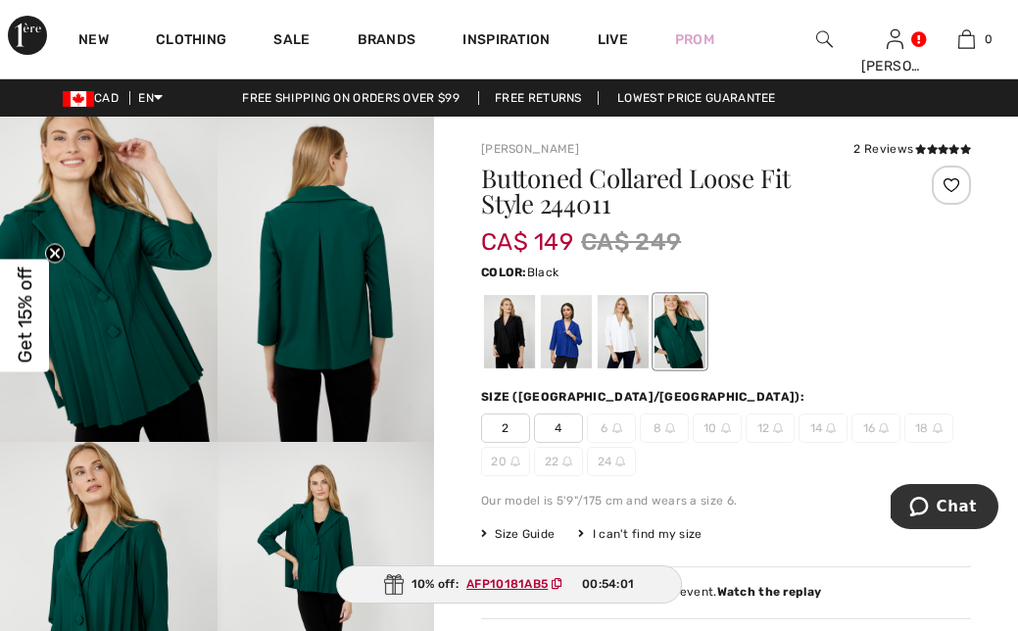
click at [507, 338] on div at bounding box center [509, 332] width 51 height 74
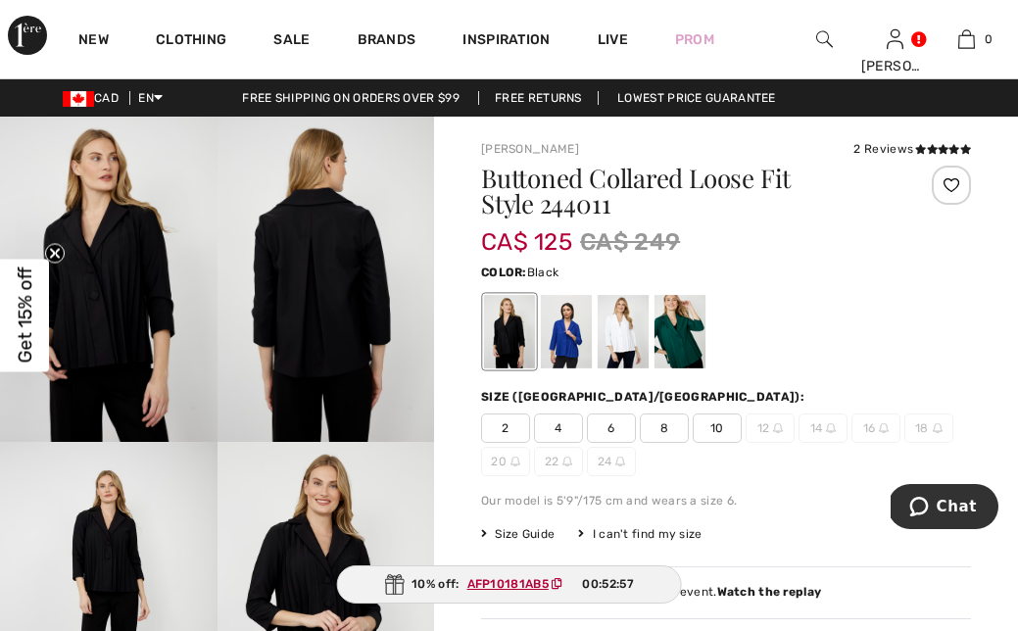
click at [953, 187] on div at bounding box center [951, 185] width 39 height 39
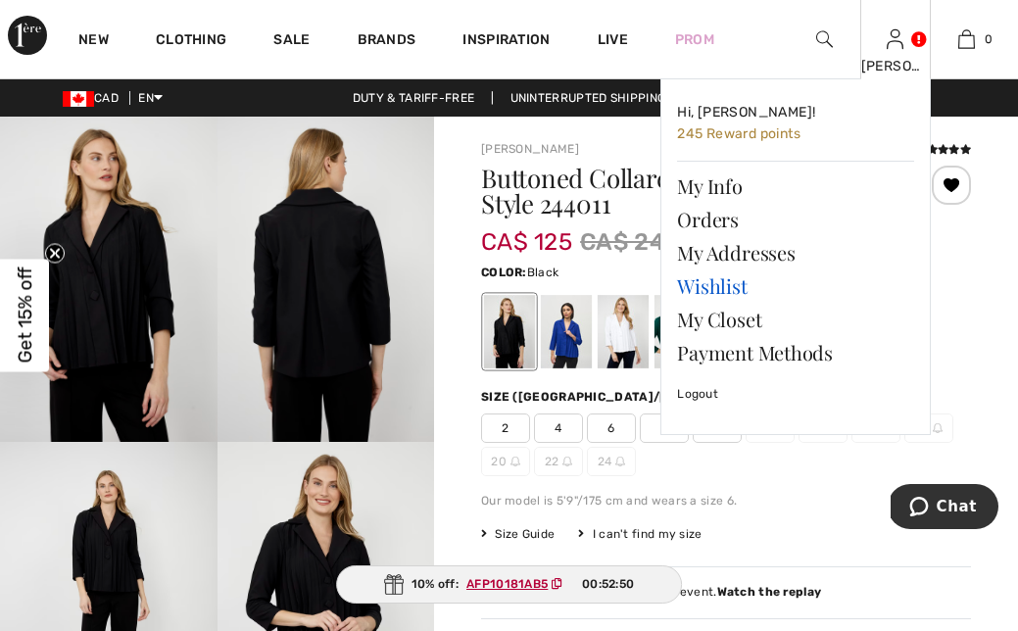
click at [721, 282] on link "Wishlist" at bounding box center [795, 286] width 237 height 33
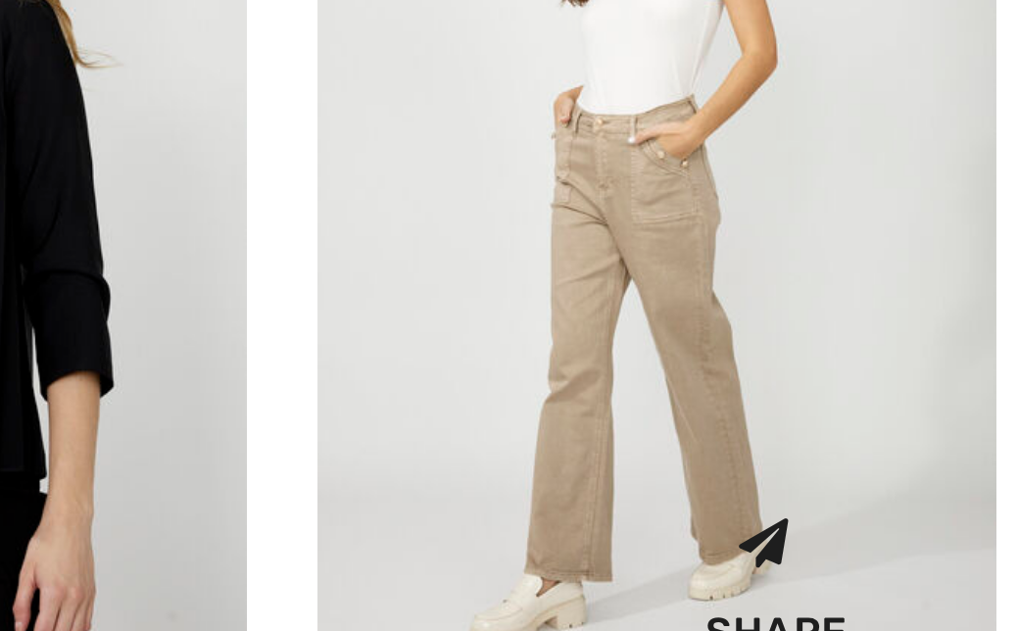
scroll to position [254, 0]
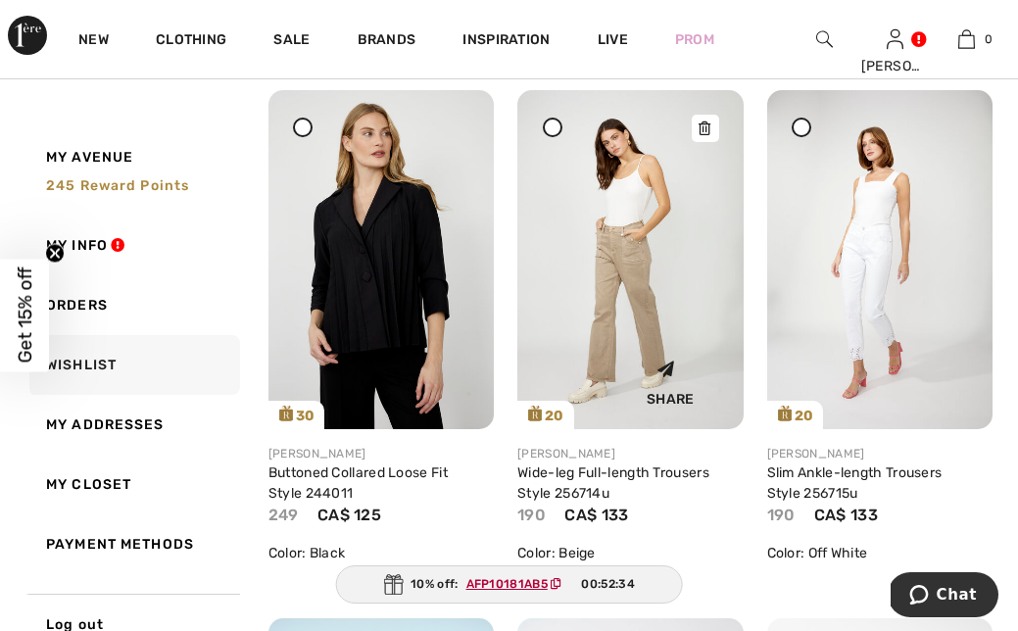
click at [604, 273] on img at bounding box center [630, 259] width 225 height 339
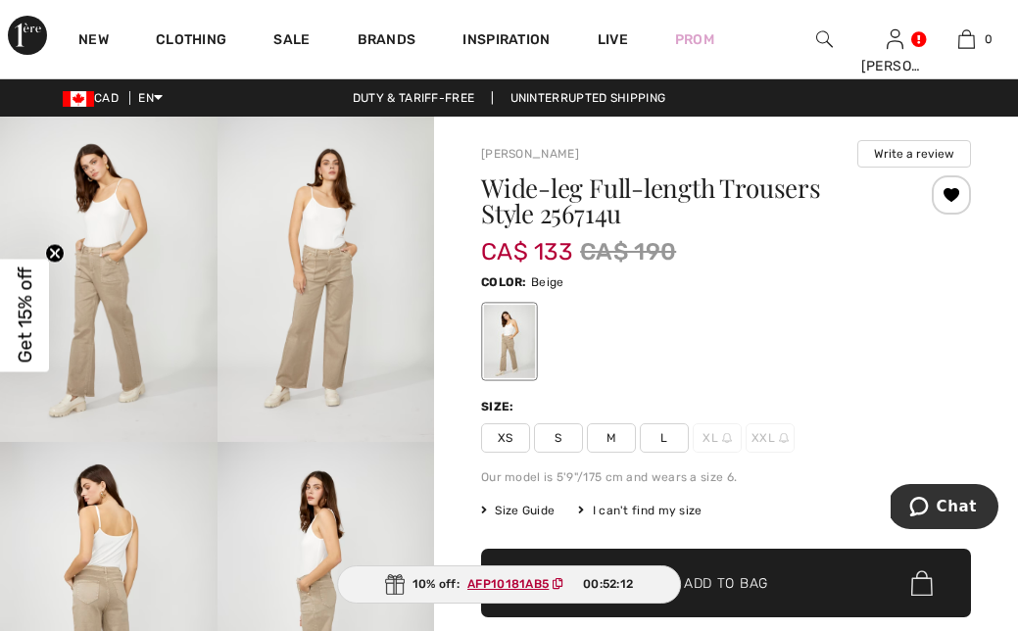
click at [538, 511] on span "Size Guide" at bounding box center [518, 511] width 74 height 18
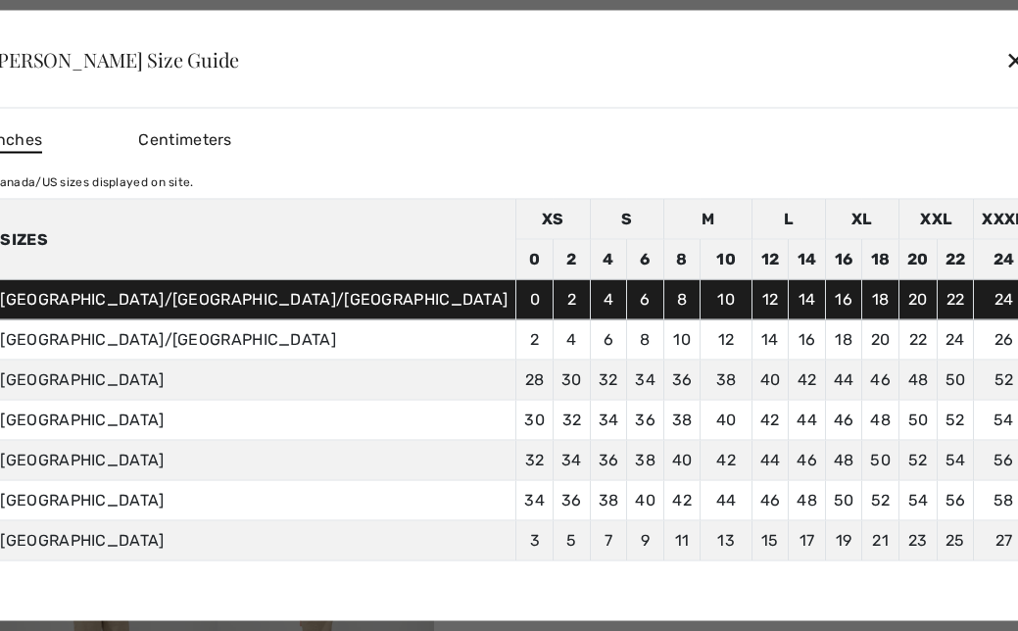
click at [1006, 63] on div "✕" at bounding box center [1016, 58] width 21 height 41
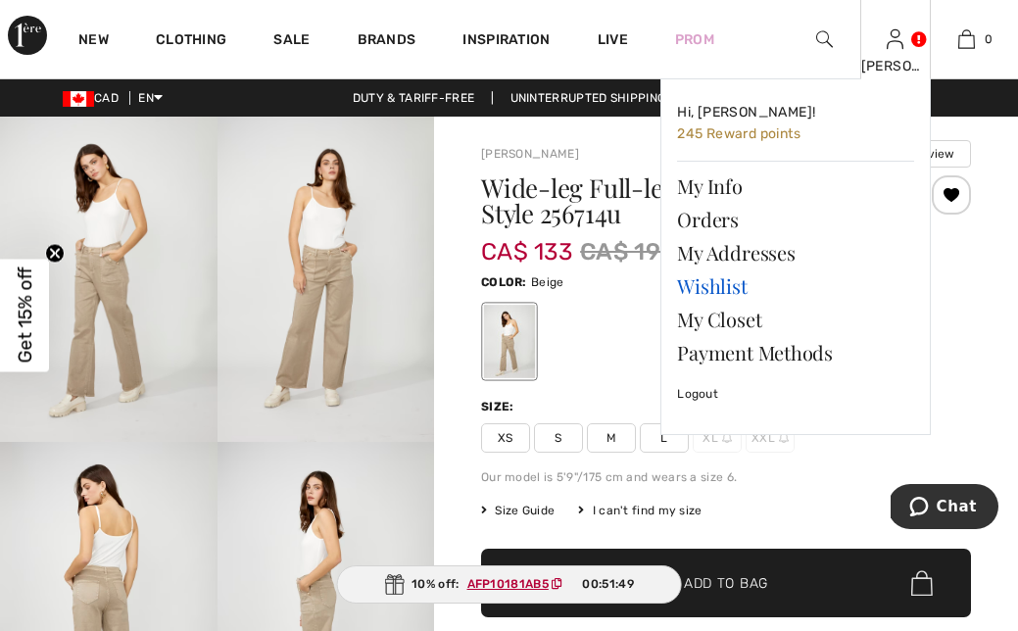
click at [721, 282] on link "Wishlist" at bounding box center [795, 286] width 237 height 33
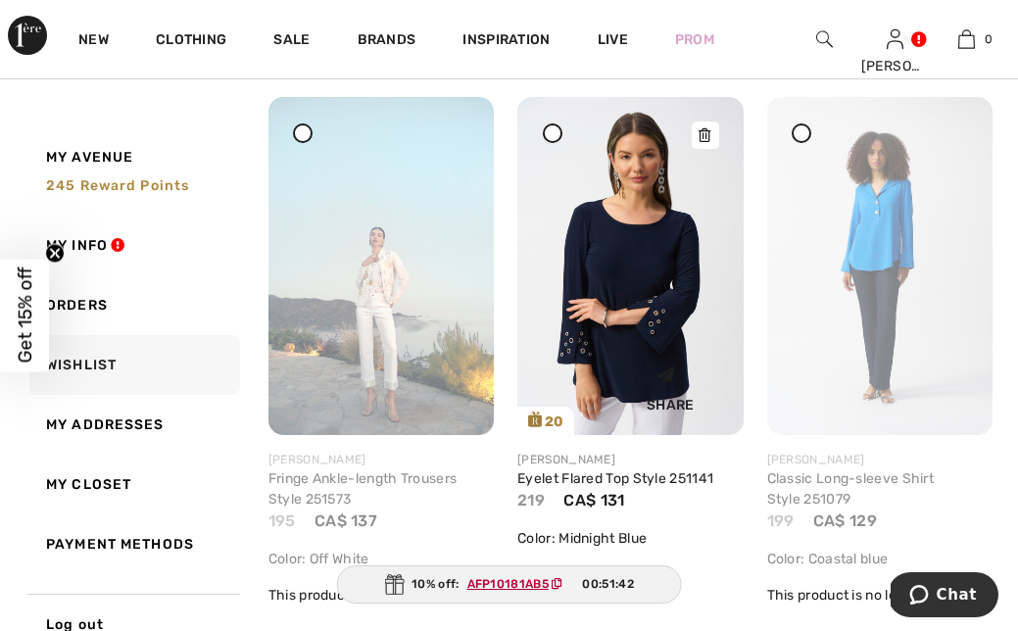
scroll to position [776, 0]
click at [458, 133] on icon at bounding box center [456, 134] width 12 height 14
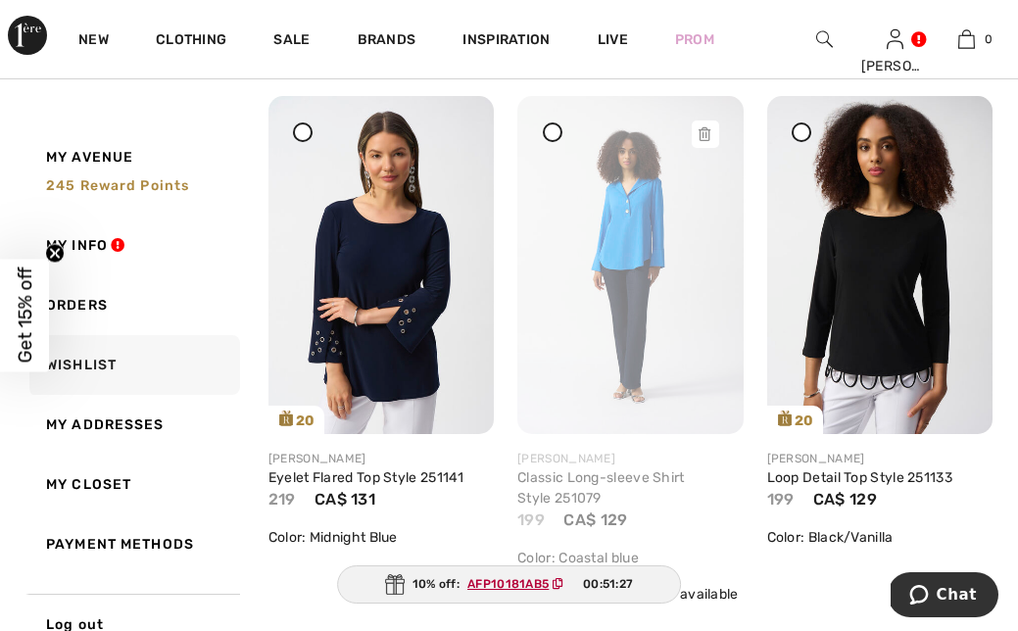
click at [707, 135] on icon at bounding box center [705, 134] width 12 height 14
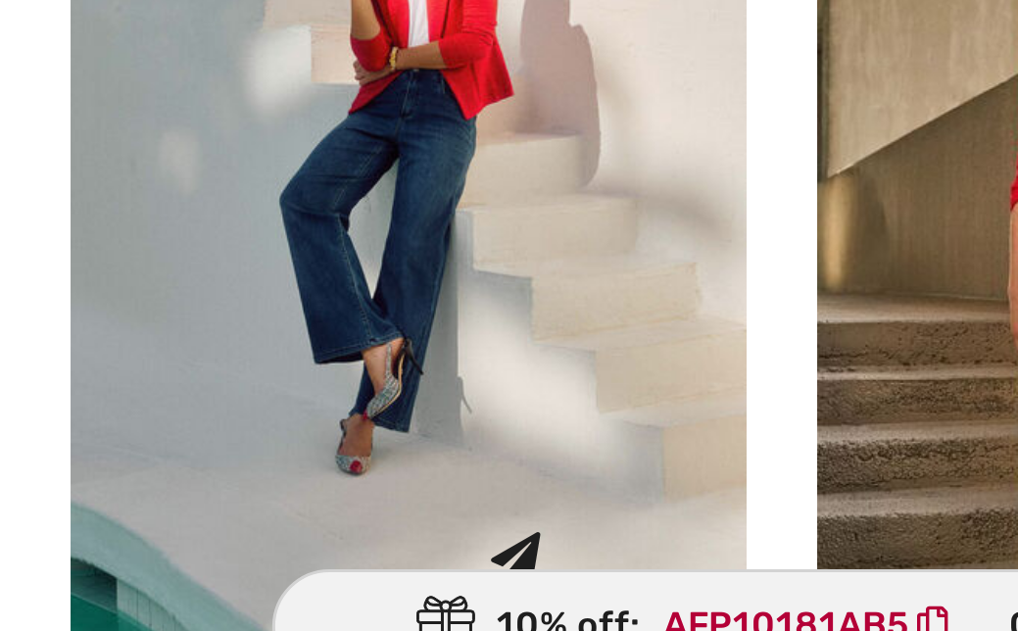
scroll to position [1251, 0]
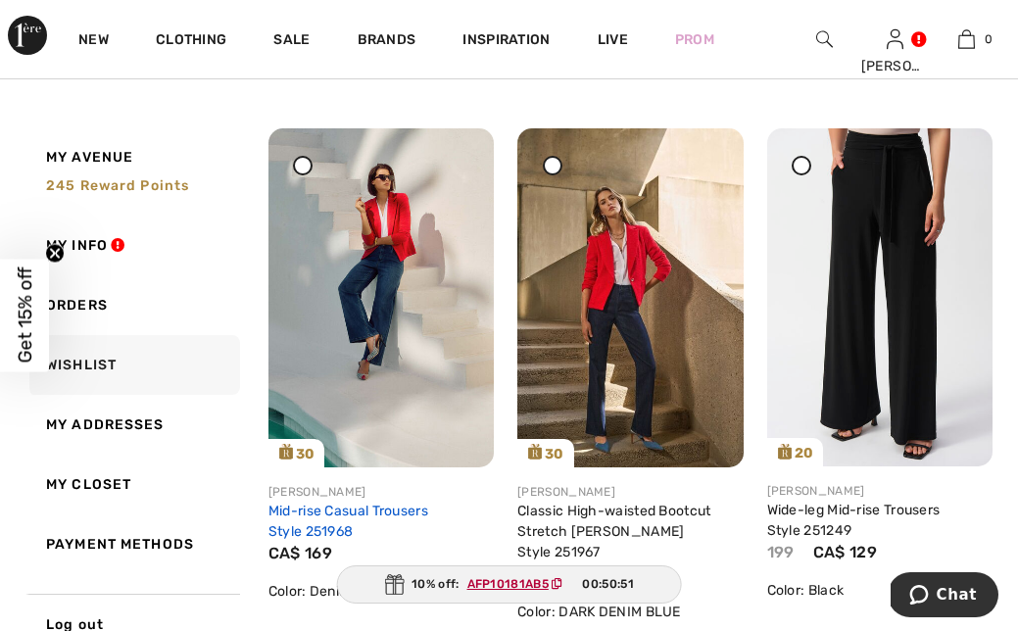
click at [353, 514] on link "Mid-rise Casual Trousers Style 251968" at bounding box center [349, 521] width 160 height 37
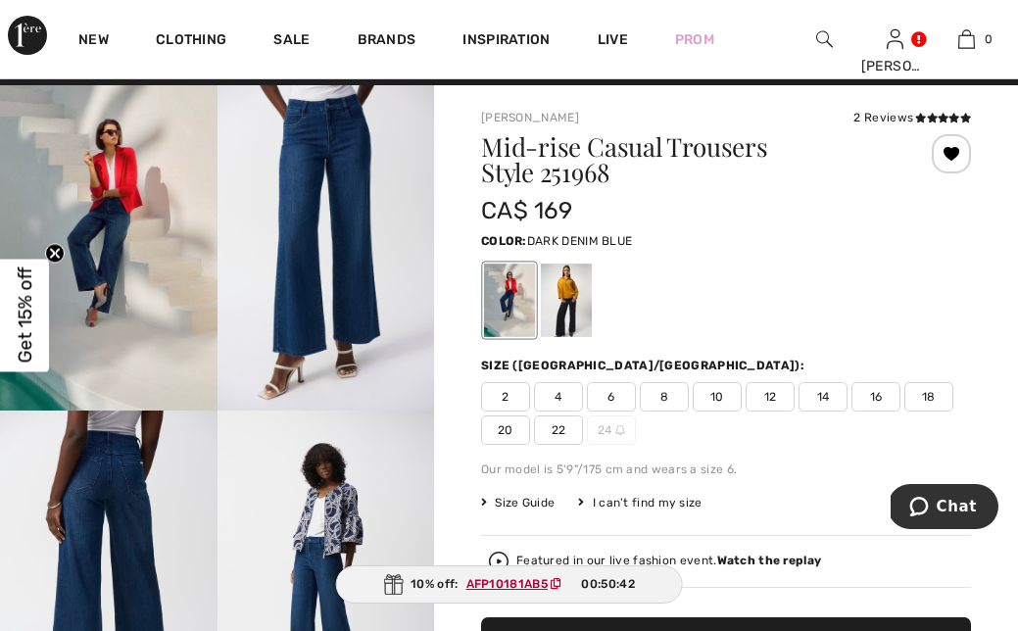
click at [572, 300] on div at bounding box center [566, 301] width 51 height 74
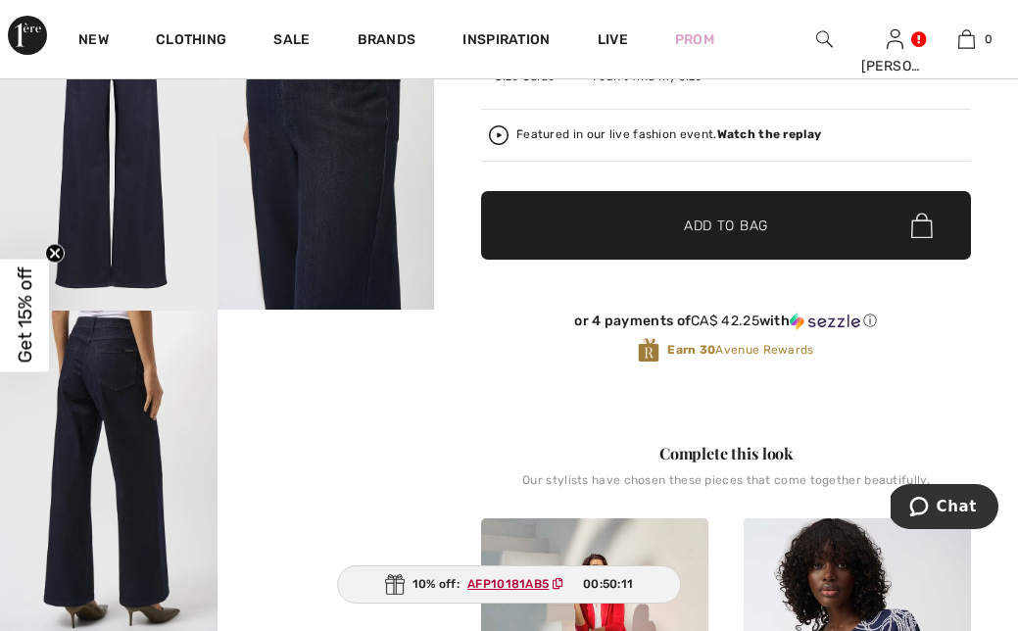
scroll to position [452, 0]
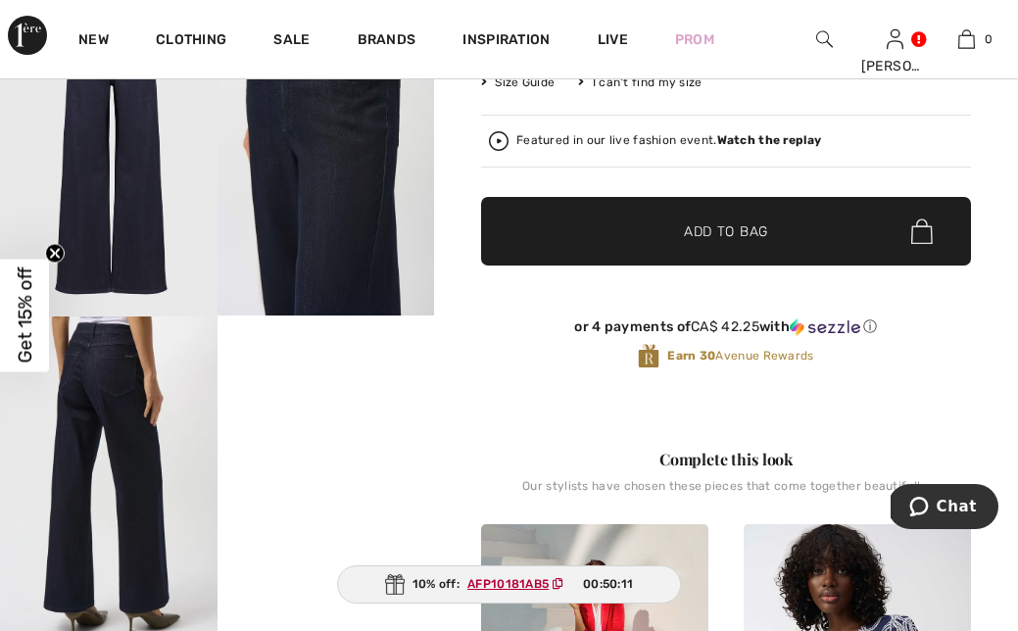
click at [136, 194] on img at bounding box center [109, 153] width 218 height 326
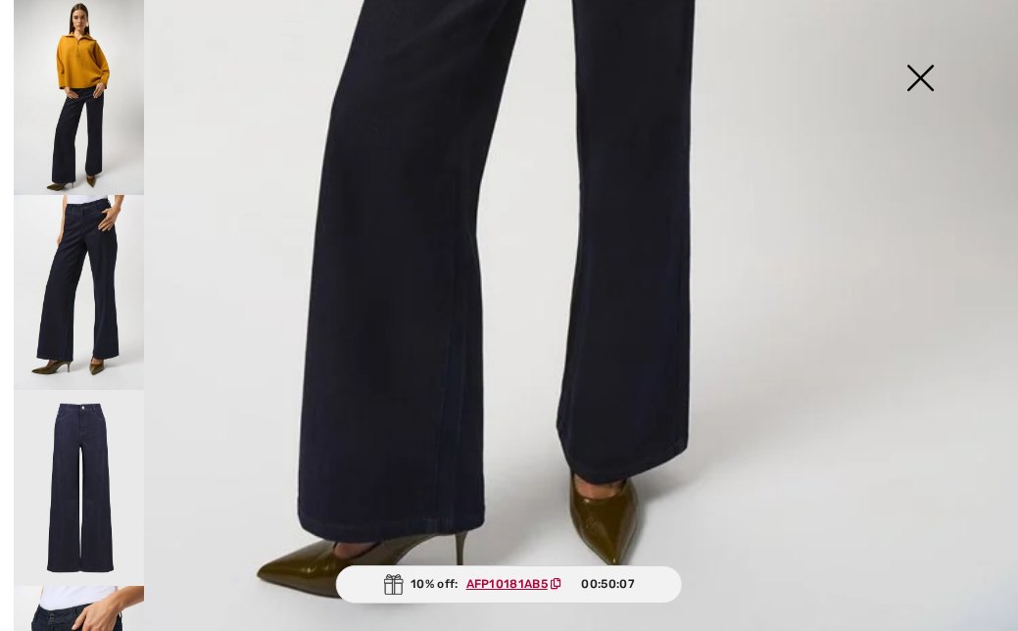
scroll to position [895, 0]
click at [920, 79] on img at bounding box center [920, 79] width 98 height 101
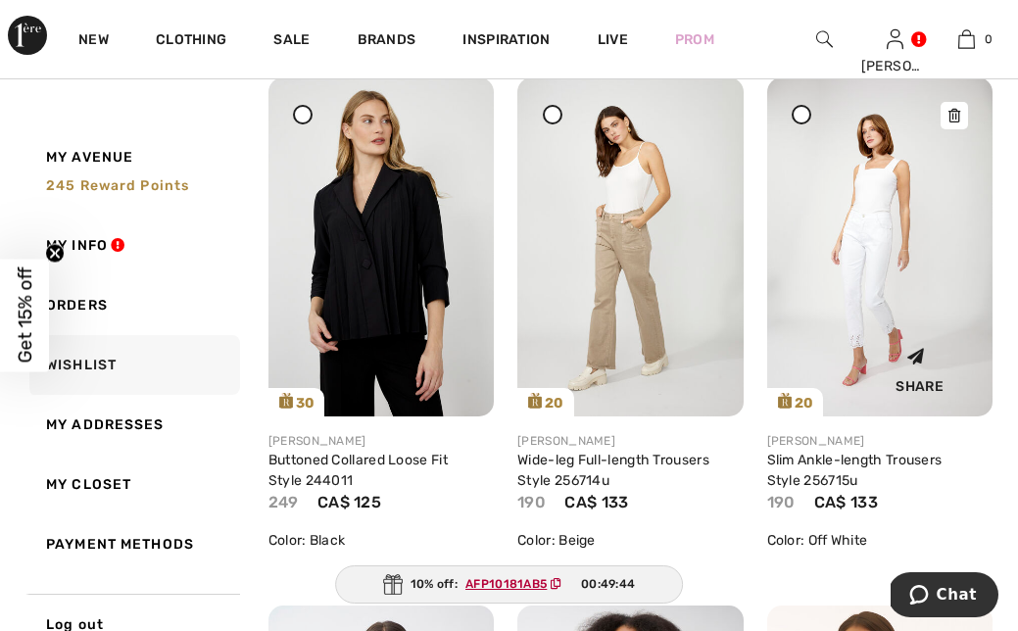
click at [881, 311] on img at bounding box center [879, 246] width 225 height 339
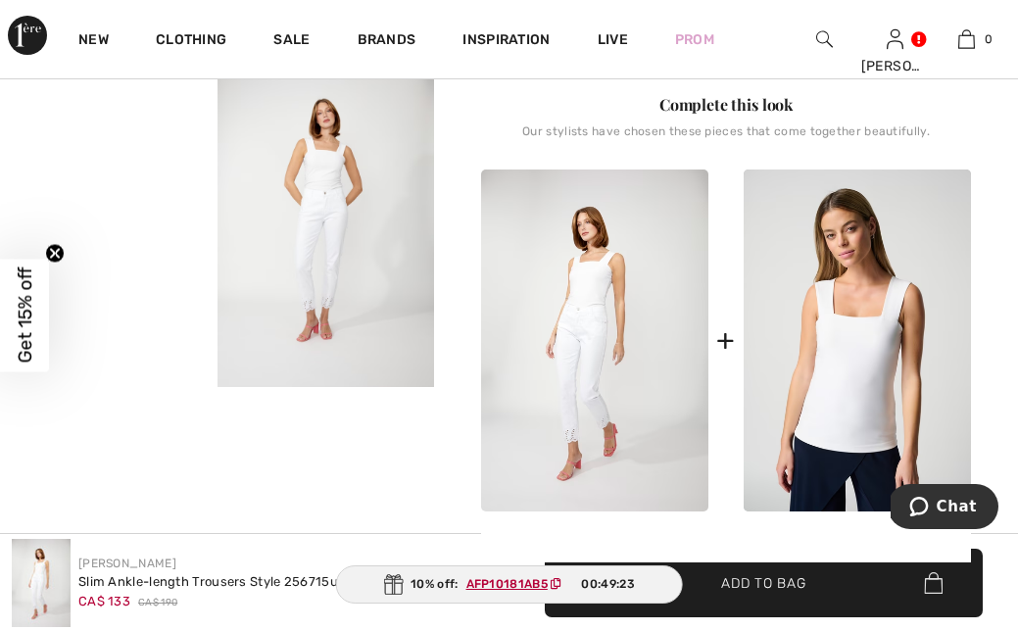
scroll to position [706, 0]
click at [154, 172] on video "Your browser does not support the video tag." at bounding box center [109, 117] width 218 height 109
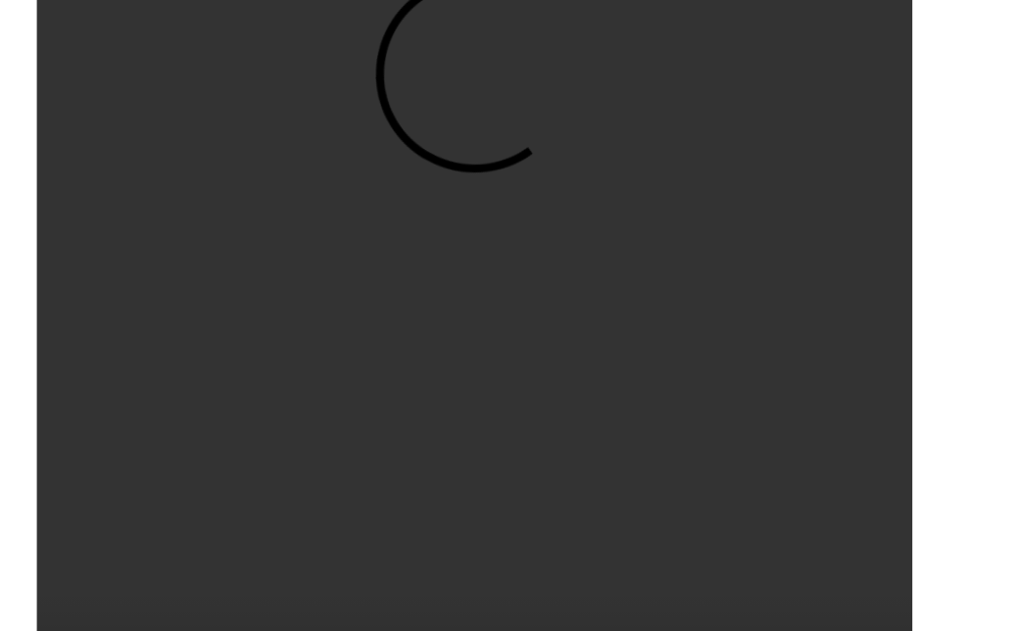
scroll to position [800, 0]
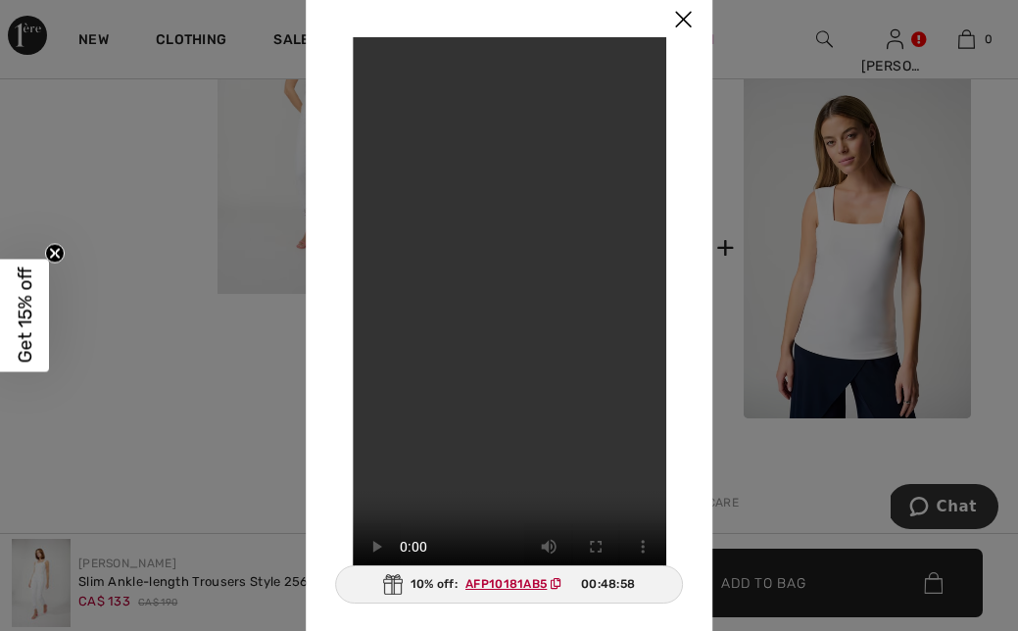
click at [684, 17] on img at bounding box center [683, 20] width 59 height 61
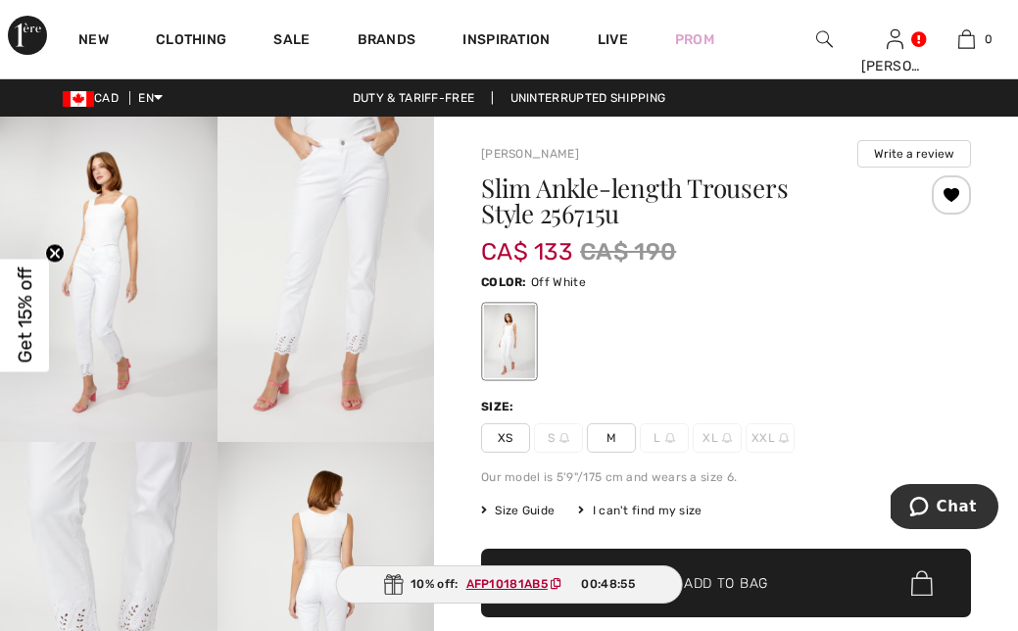
scroll to position [0, 0]
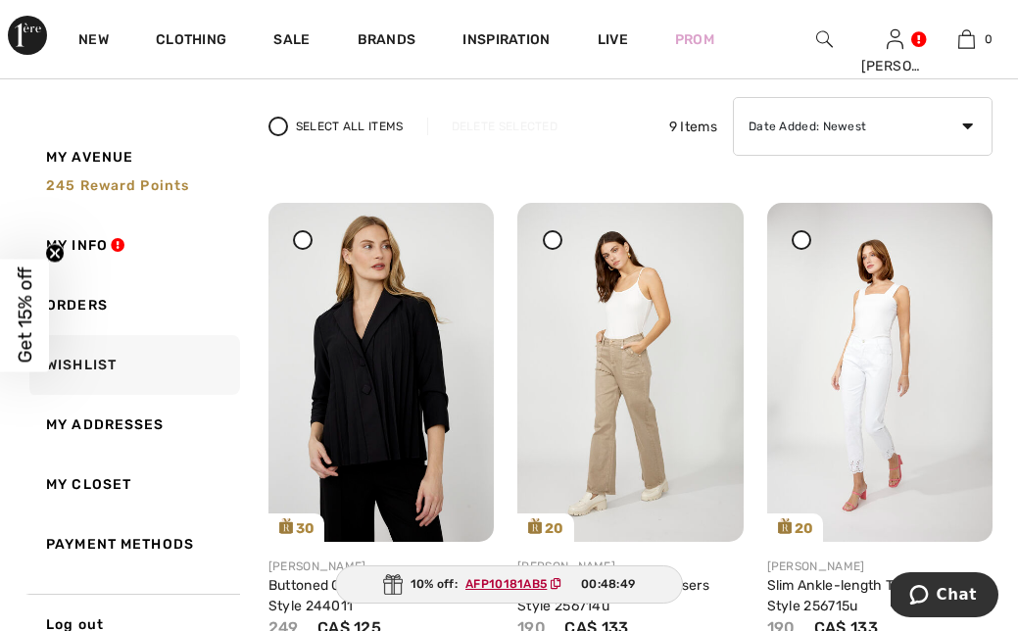
scroll to position [149, 0]
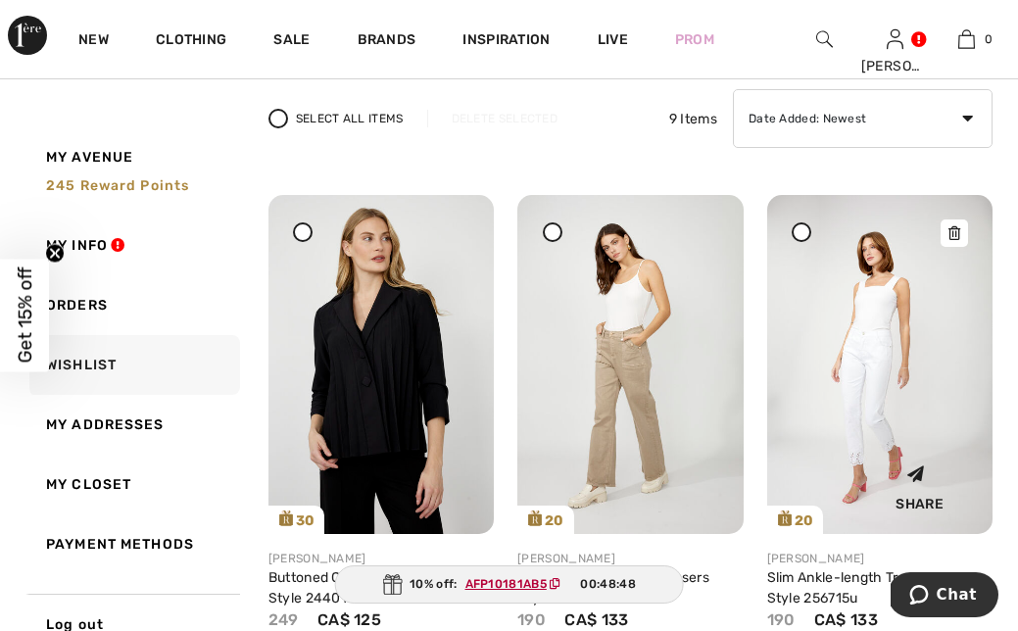
click at [955, 241] on div at bounding box center [954, 233] width 27 height 27
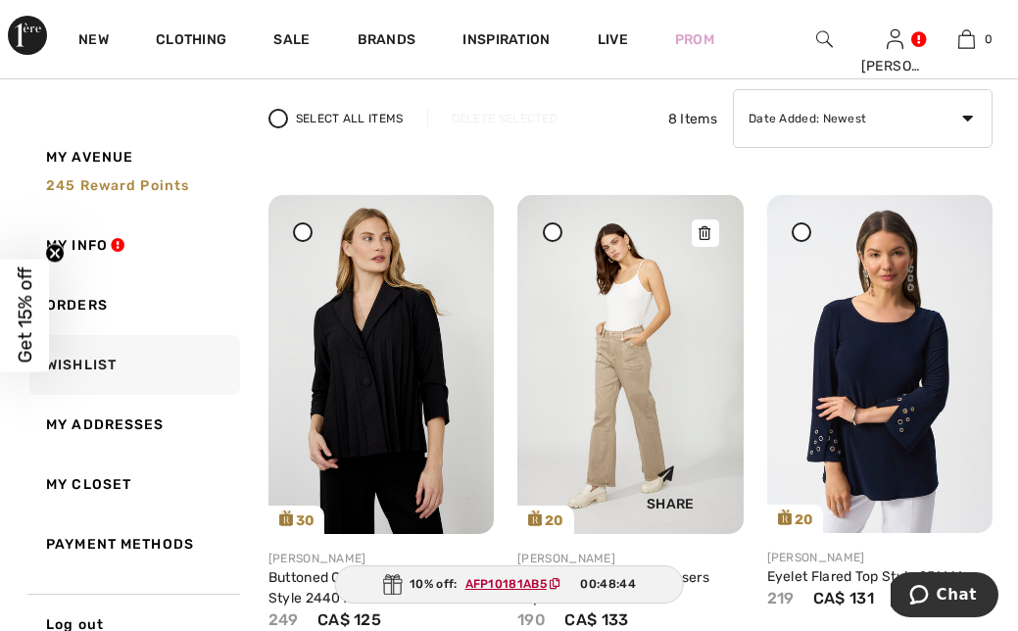
click at [649, 397] on img at bounding box center [630, 364] width 225 height 339
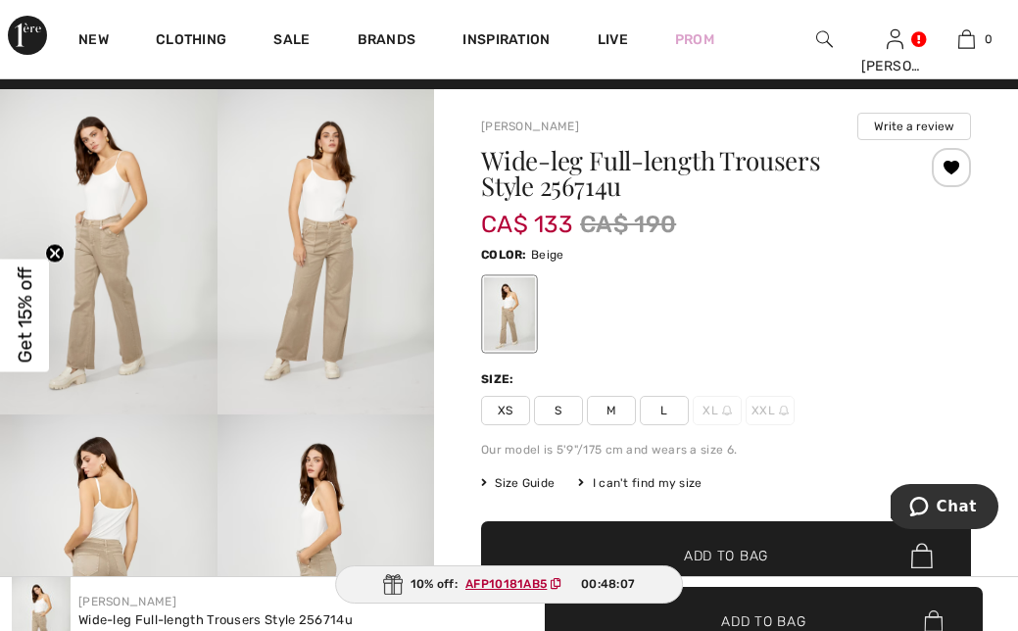
scroll to position [3, 0]
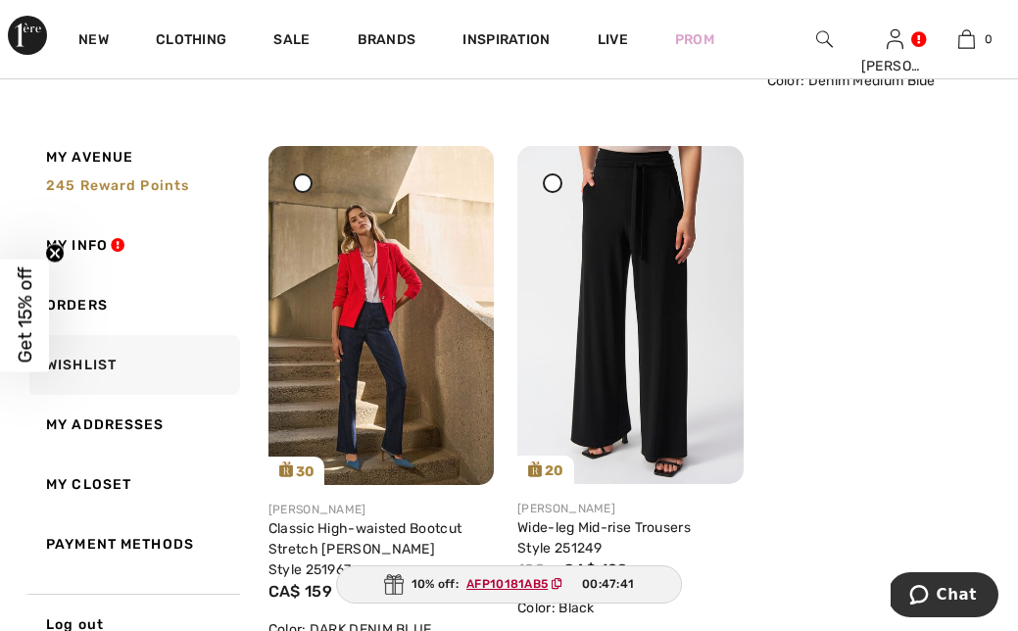
scroll to position [1277, 0]
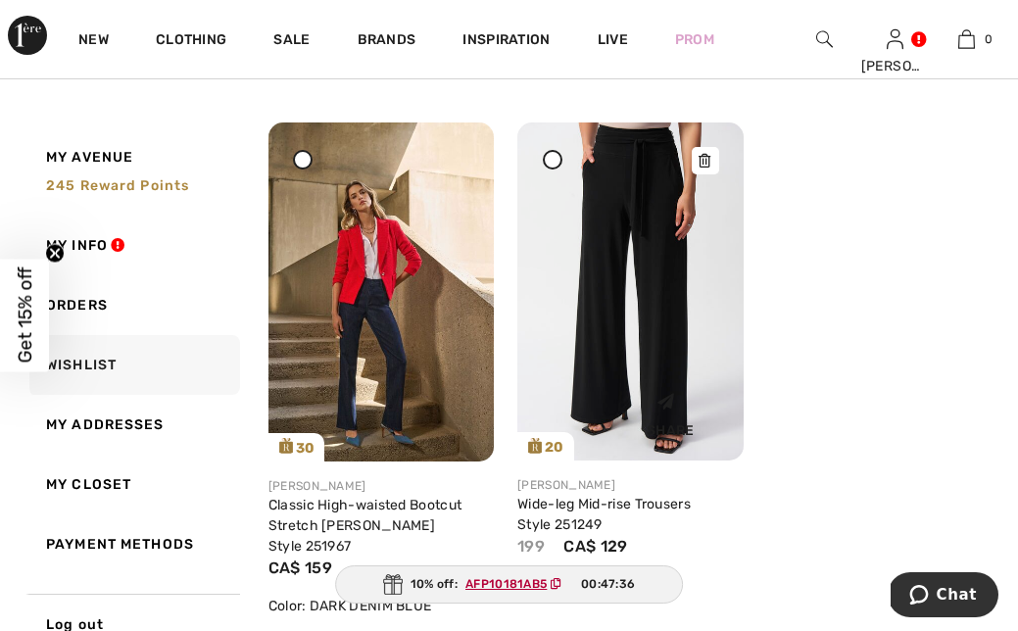
click at [651, 299] on img at bounding box center [630, 292] width 225 height 338
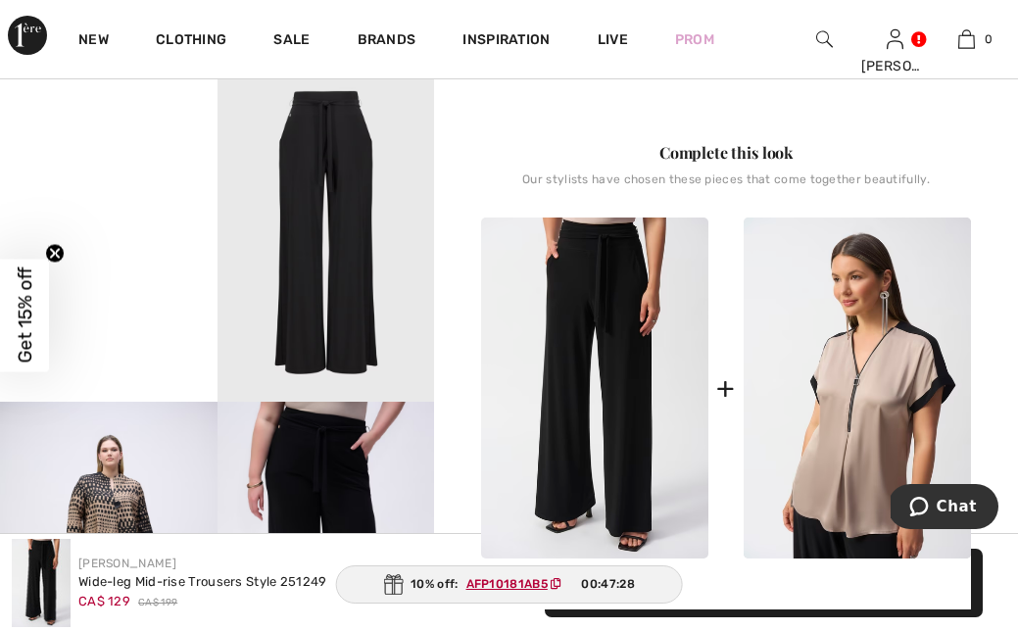
click at [105, 185] on video "Your browser does not support the video tag." at bounding box center [109, 130] width 218 height 109
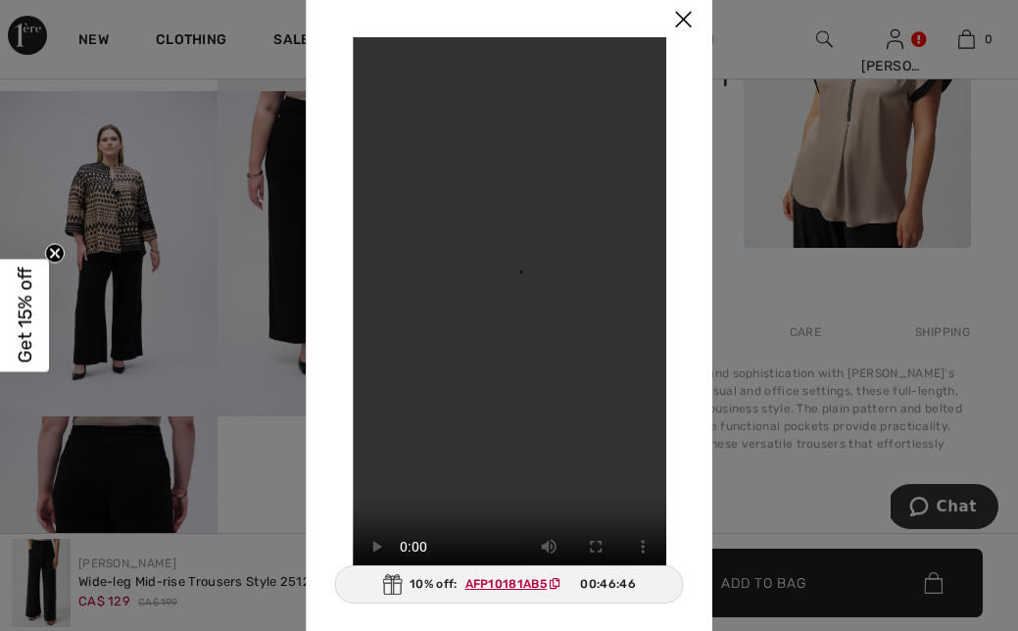
scroll to position [1002, 0]
click at [688, 18] on img at bounding box center [683, 20] width 59 height 61
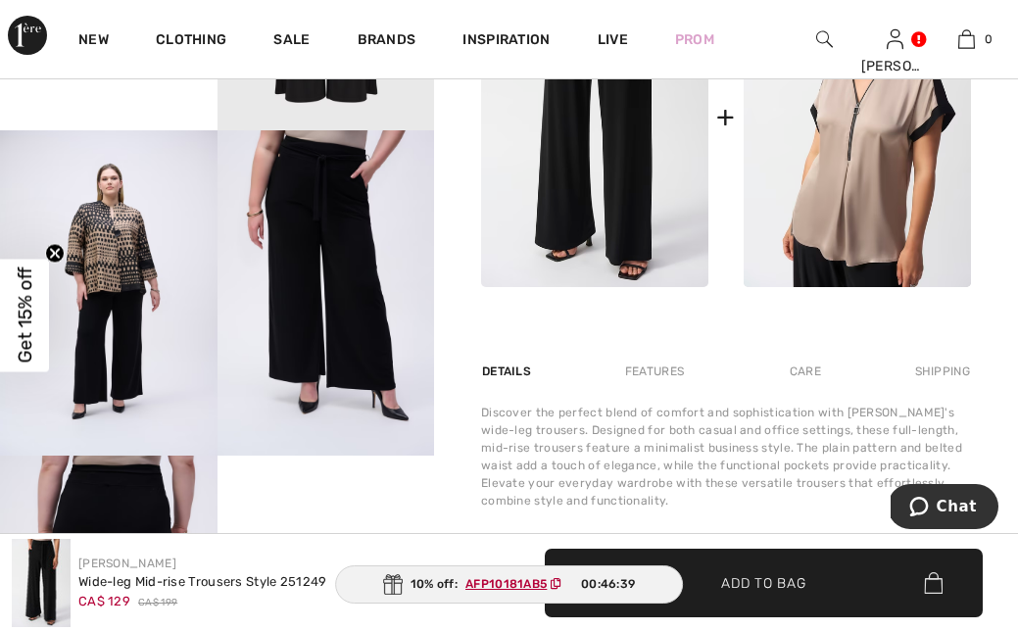
scroll to position [877, 0]
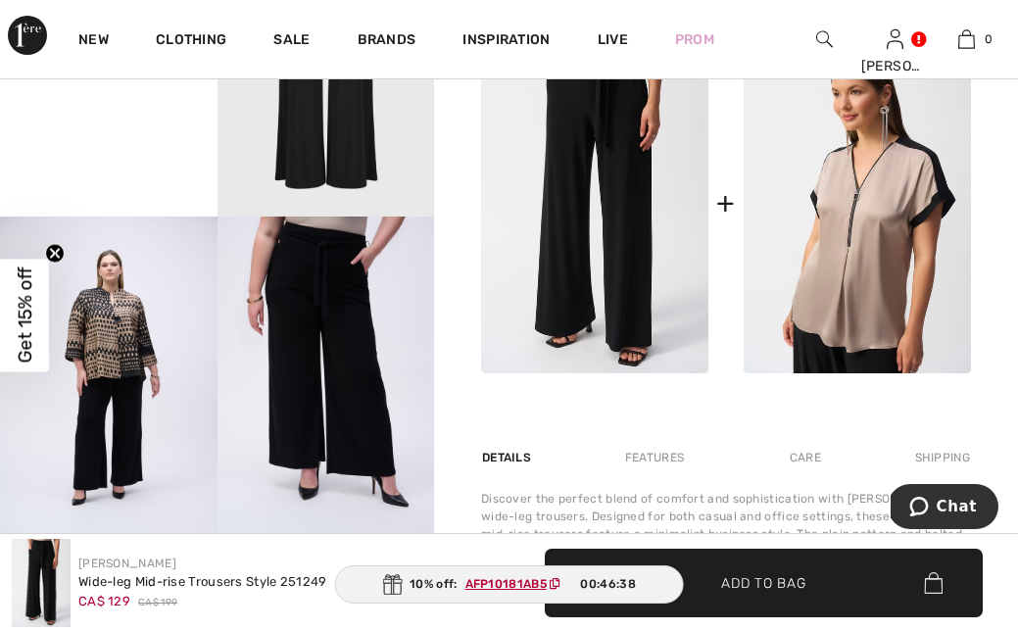
click at [319, 347] on img at bounding box center [327, 379] width 218 height 325
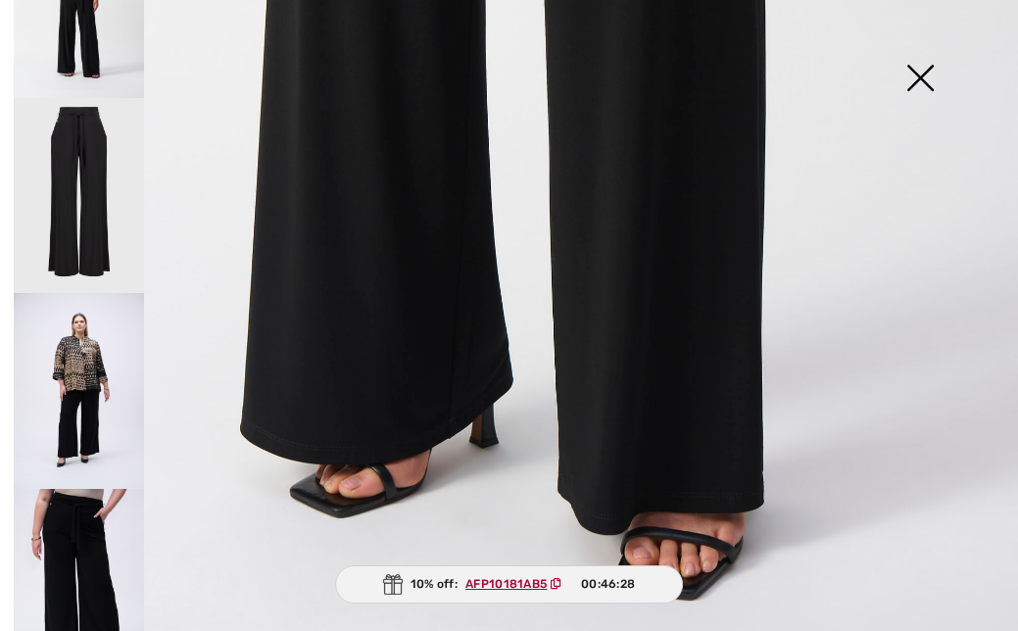
scroll to position [684, 0]
click at [88, 387] on img at bounding box center [79, 390] width 130 height 196
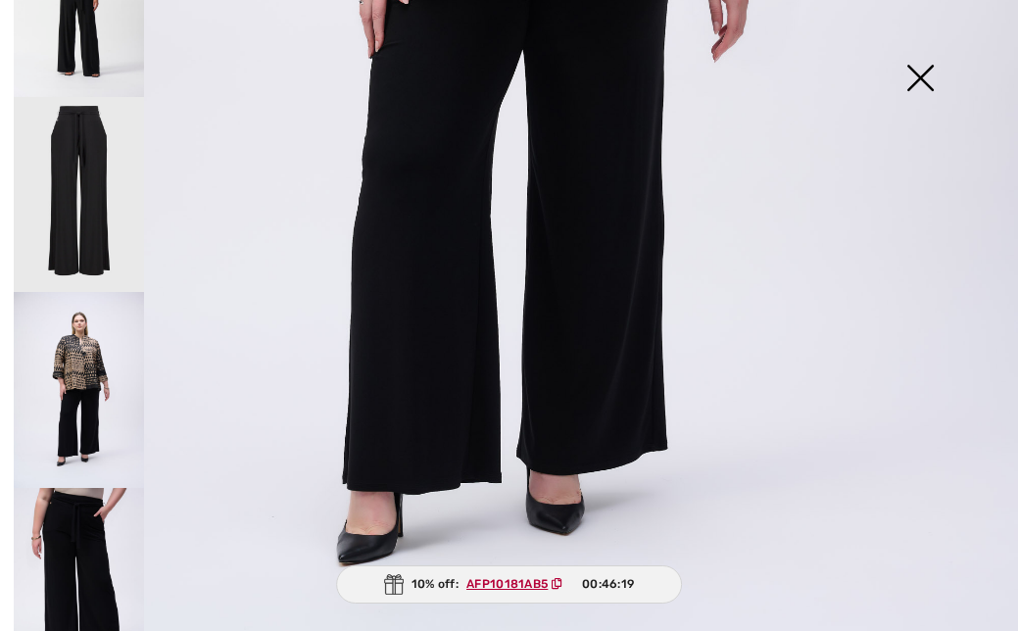
scroll to position [796, 0]
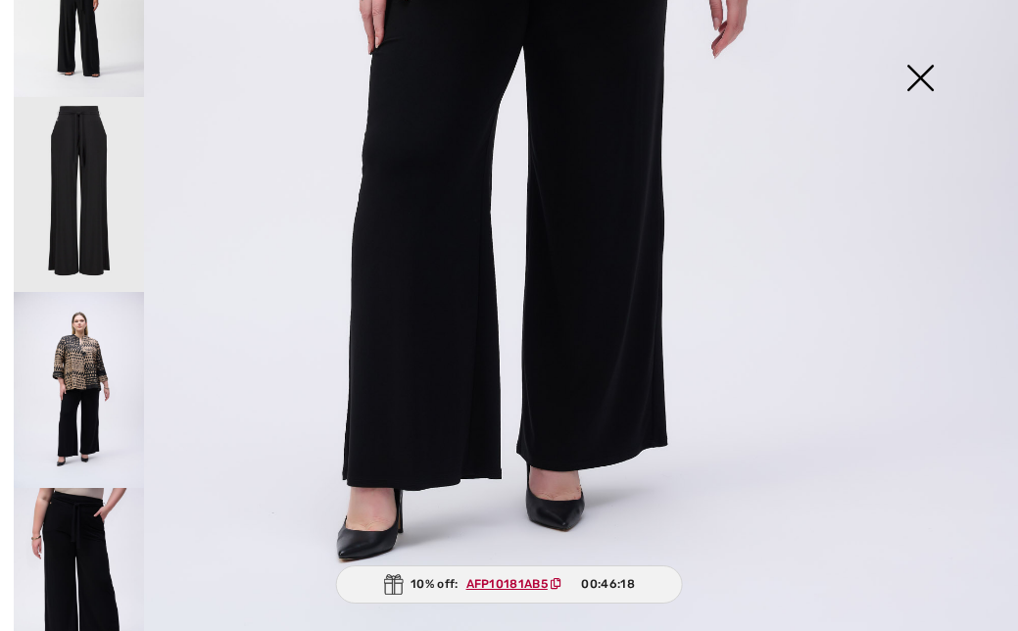
click at [83, 522] on img at bounding box center [79, 586] width 130 height 196
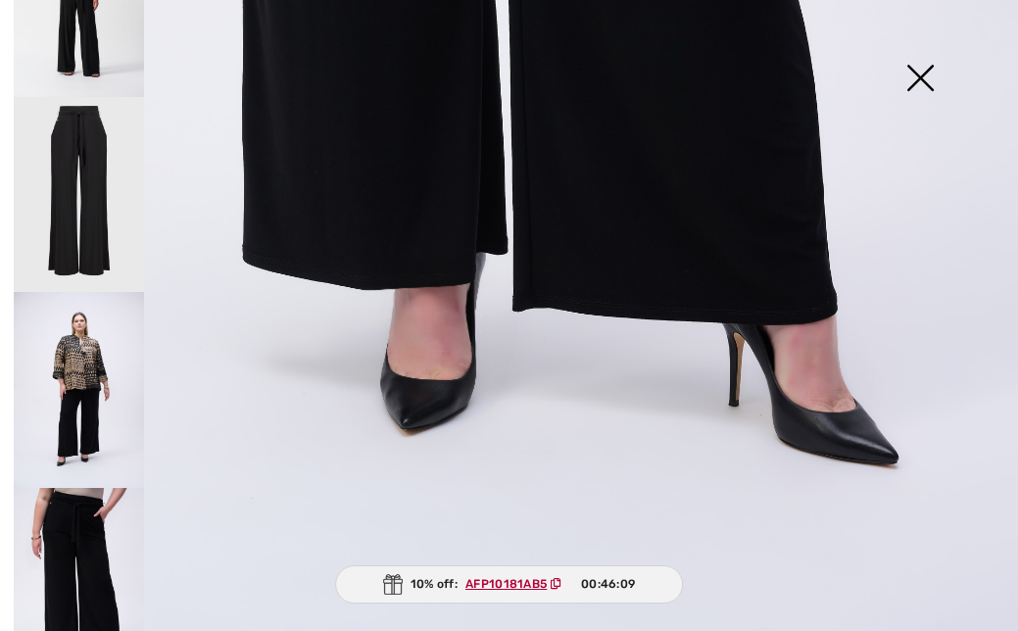
scroll to position [897, 0]
click at [919, 66] on img at bounding box center [920, 79] width 98 height 101
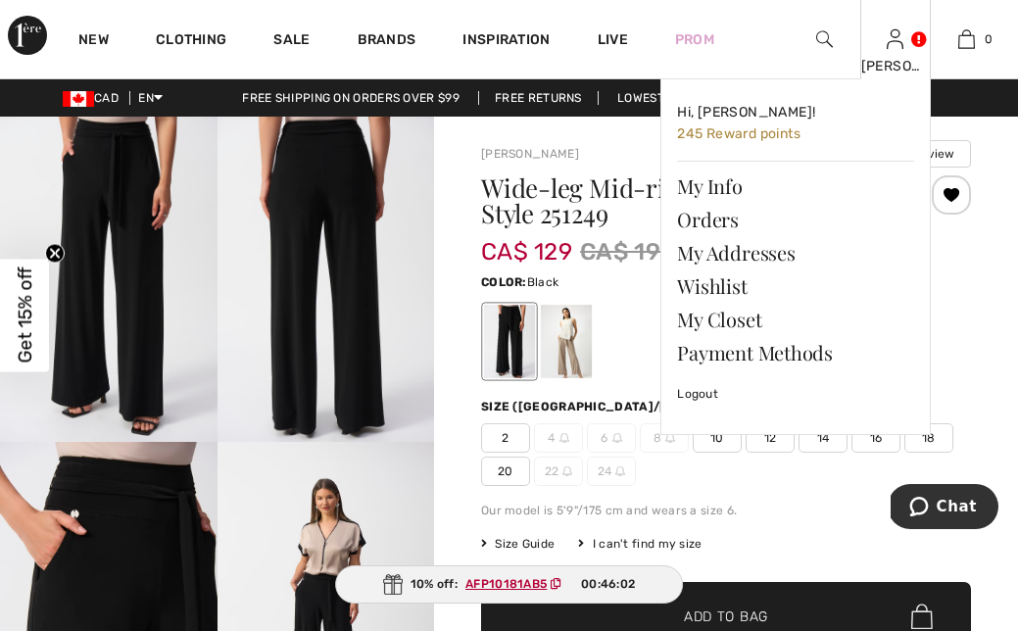
scroll to position [0, 0]
click at [703, 390] on link "Logout" at bounding box center [795, 394] width 237 height 49
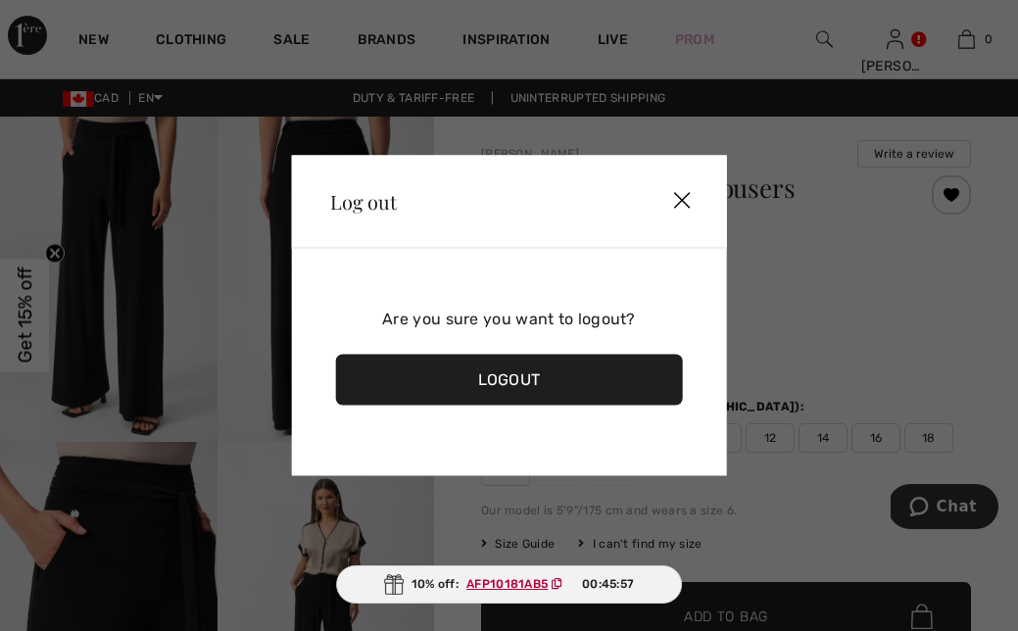
click at [533, 397] on div "Logout" at bounding box center [509, 380] width 348 height 51
